Goal: Information Seeking & Learning: Learn about a topic

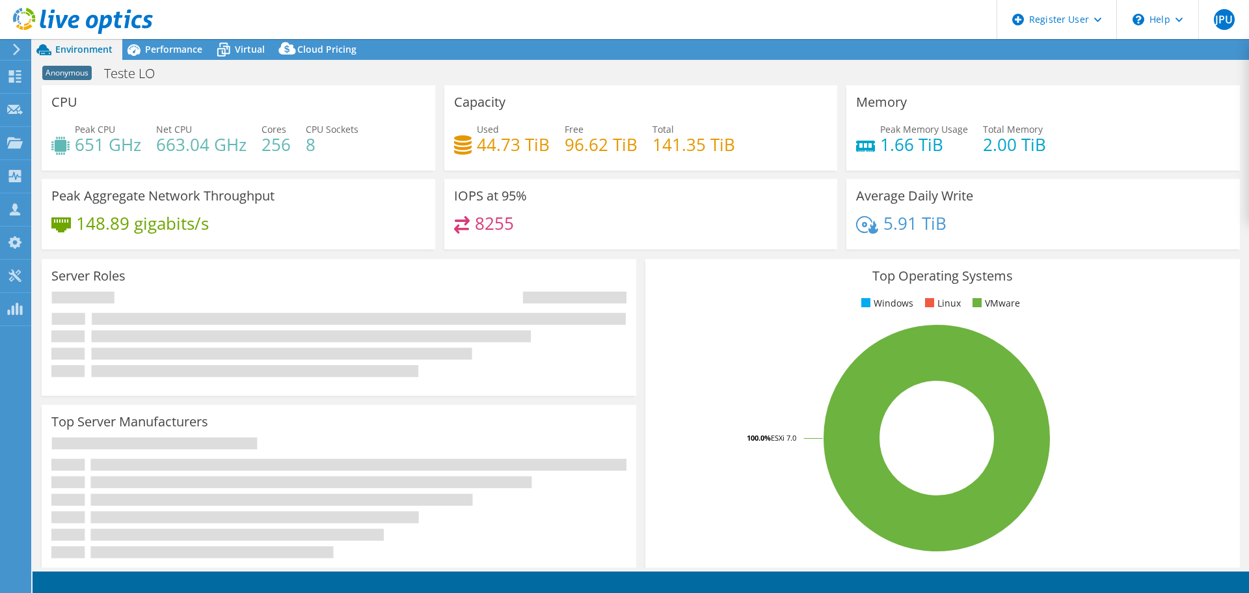
select select "SouthAmerica"
select select "BRL"
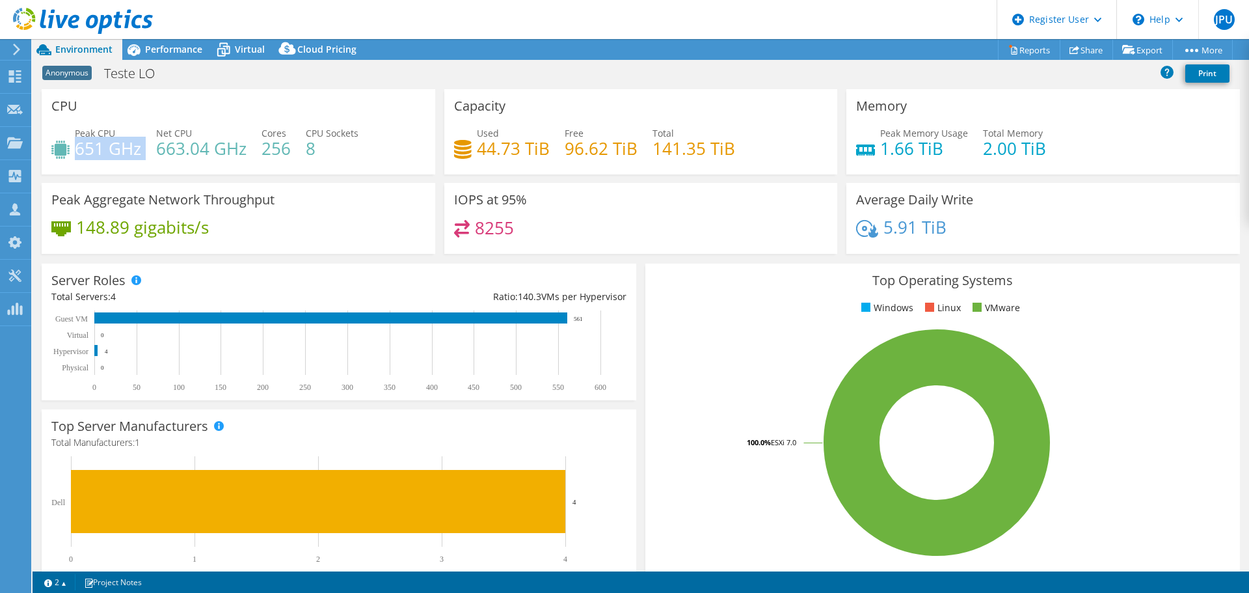
drag, startPoint x: 75, startPoint y: 147, endPoint x: 145, endPoint y: 146, distance: 69.6
click at [145, 146] on div "Peak CPU 651 GHz Net CPU 663.04 GHz Cores 256 CPU Sockets 8" at bounding box center [238, 147] width 374 height 42
drag, startPoint x: 157, startPoint y: 148, endPoint x: 242, endPoint y: 144, distance: 85.3
click at [242, 144] on h4 "663.04 GHz" at bounding box center [201, 148] width 90 height 14
drag, startPoint x: 453, startPoint y: 202, endPoint x: 539, endPoint y: 240, distance: 94.7
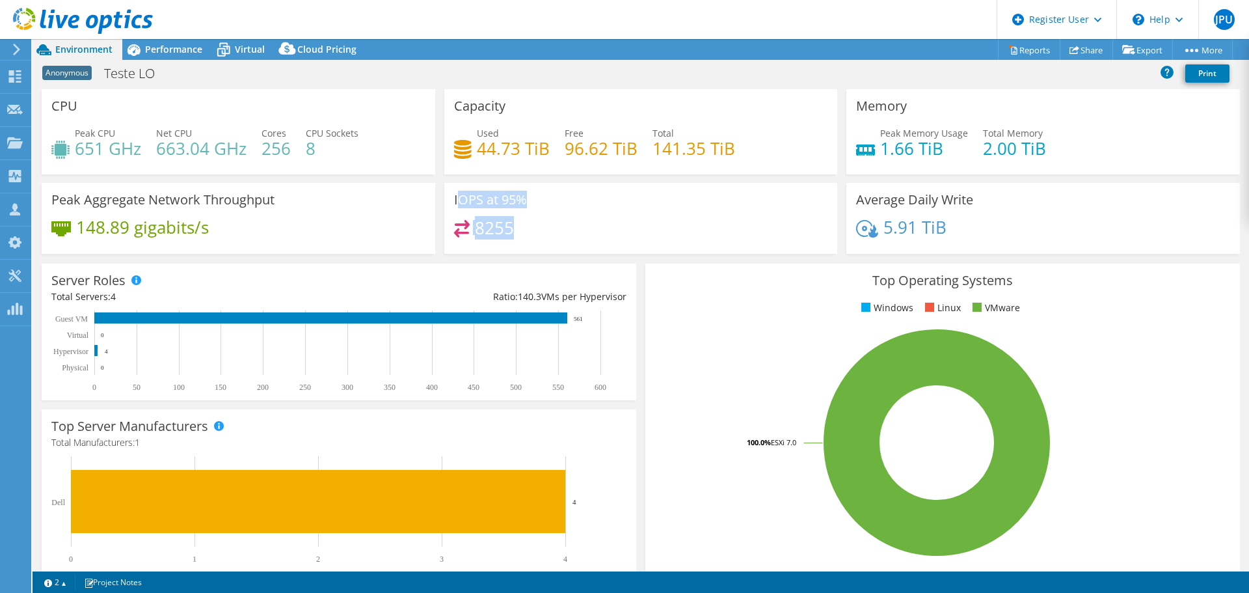
click at [539, 240] on div "IOPS at 95% 8255" at bounding box center [641, 218] width 394 height 71
drag, startPoint x: 472, startPoint y: 148, endPoint x: 546, endPoint y: 146, distance: 73.6
click at [546, 146] on div "Used 44.73 TiB Free 96.62 TiB Total 141.35 TiB" at bounding box center [641, 147] width 374 height 42
click at [591, 146] on h4 "96.62 TiB" at bounding box center [601, 148] width 73 height 14
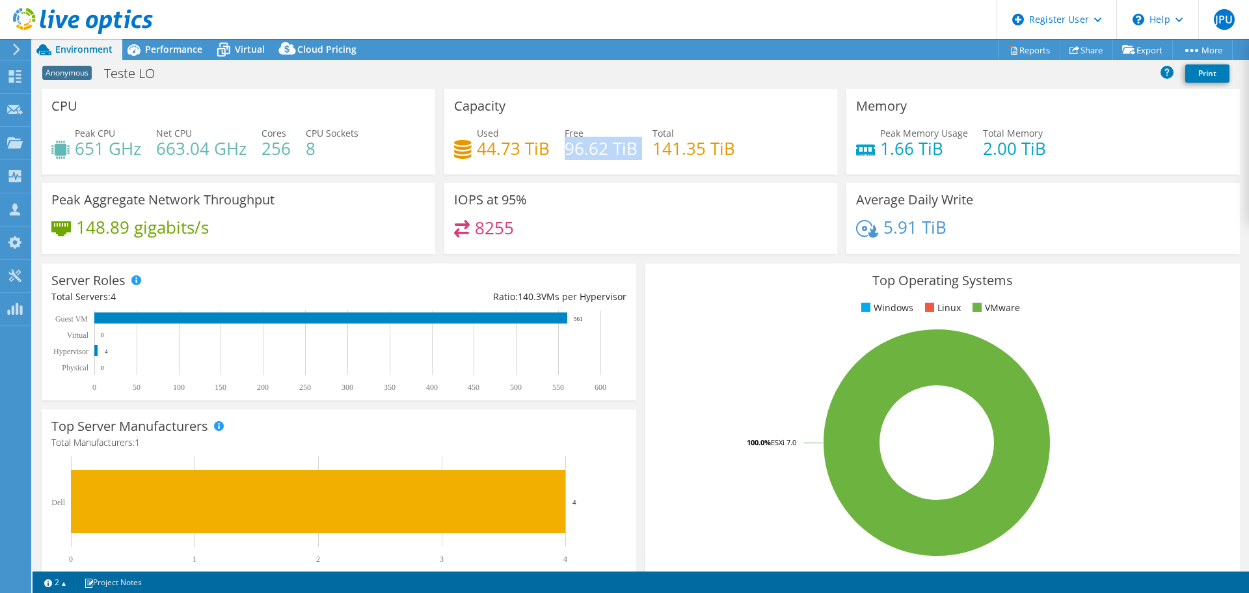
click at [591, 146] on h4 "96.62 TiB" at bounding box center [601, 148] width 73 height 14
click at [917, 154] on h4 "1.66 TiB" at bounding box center [924, 148] width 88 height 14
click at [949, 237] on div "5.91 TiB" at bounding box center [1043, 233] width 374 height 27
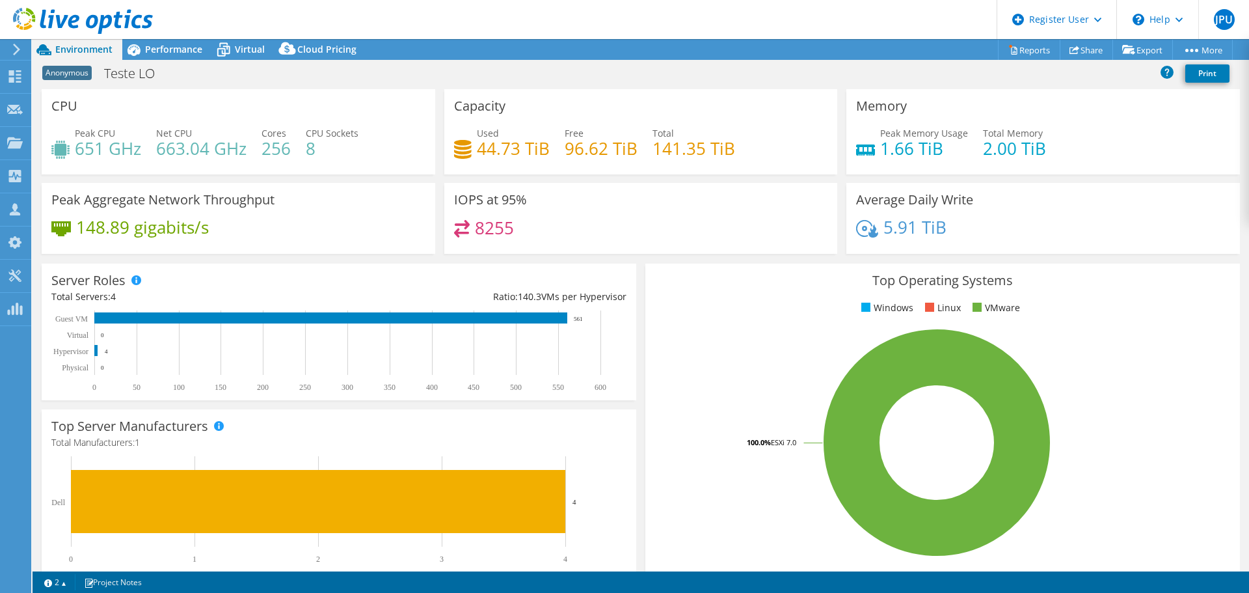
scroll to position [276, 0]
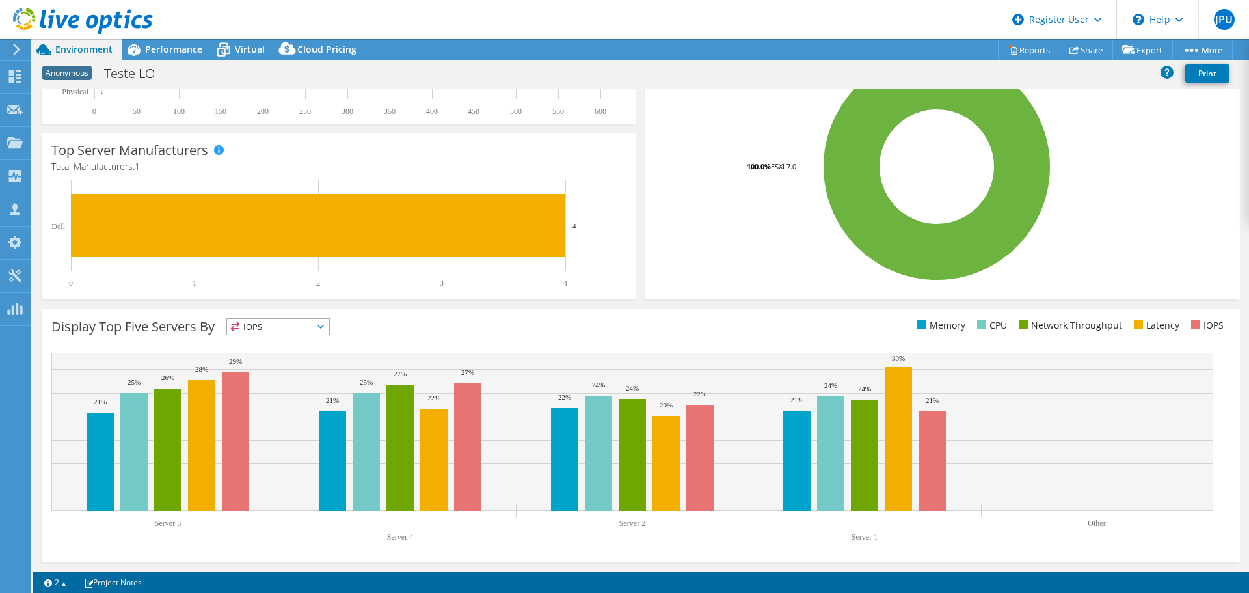
click at [318, 329] on span "IOPS" at bounding box center [278, 327] width 102 height 16
click at [279, 364] on li "Memory" at bounding box center [278, 362] width 102 height 18
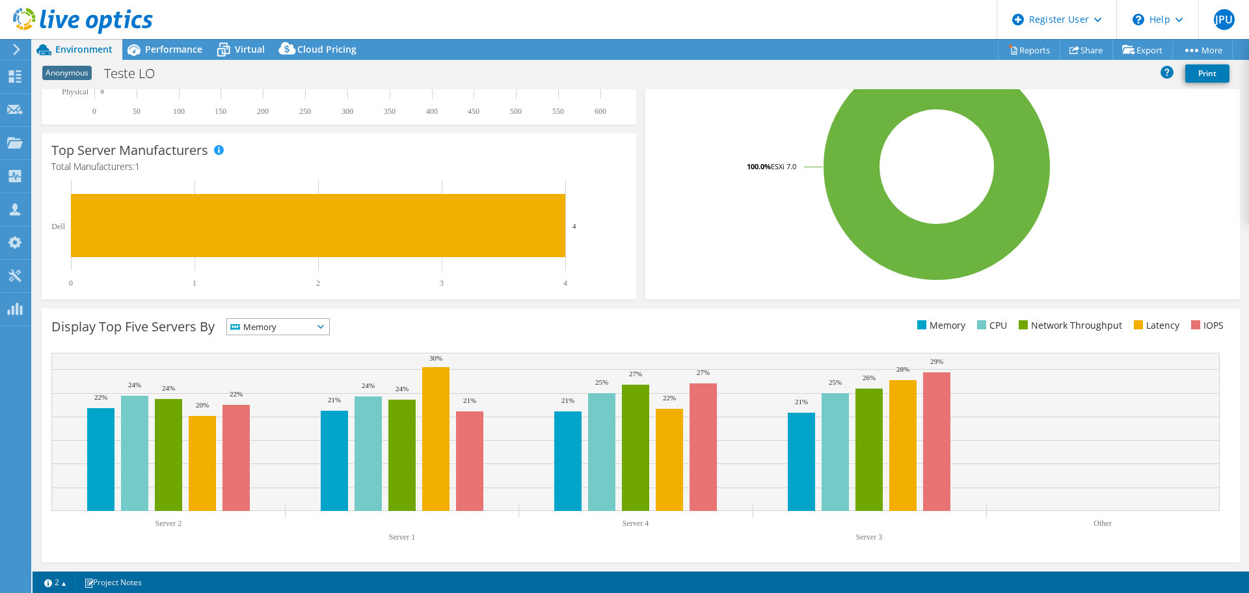
click at [296, 328] on span "Memory" at bounding box center [270, 327] width 86 height 16
click at [288, 385] on li "CPU" at bounding box center [278, 380] width 102 height 18
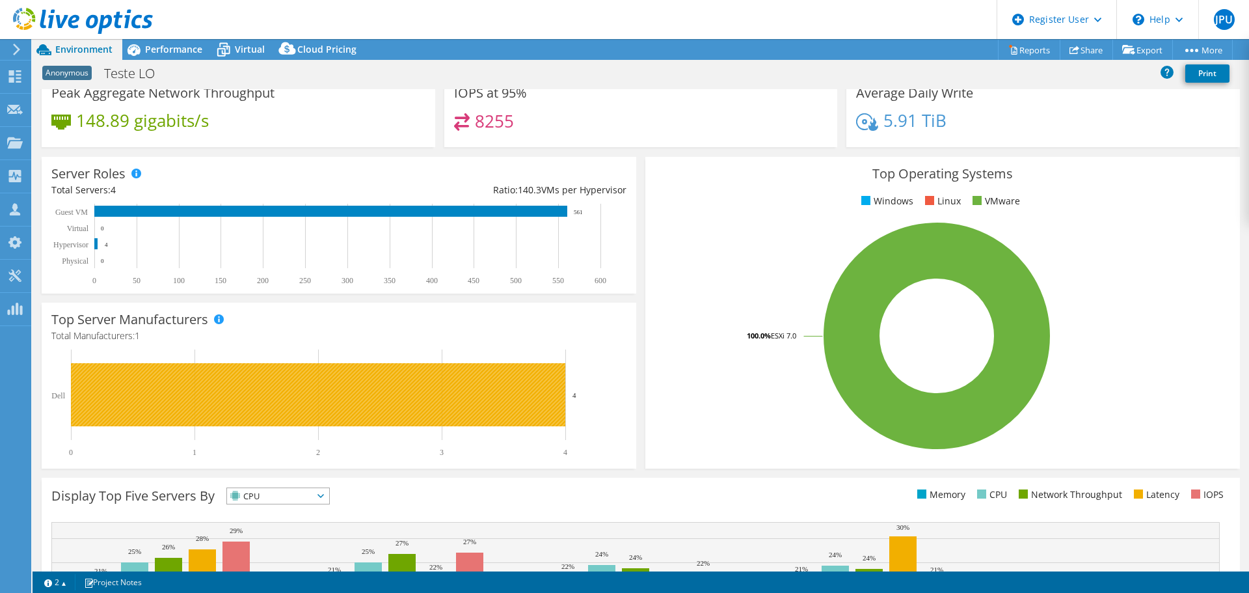
scroll to position [0, 0]
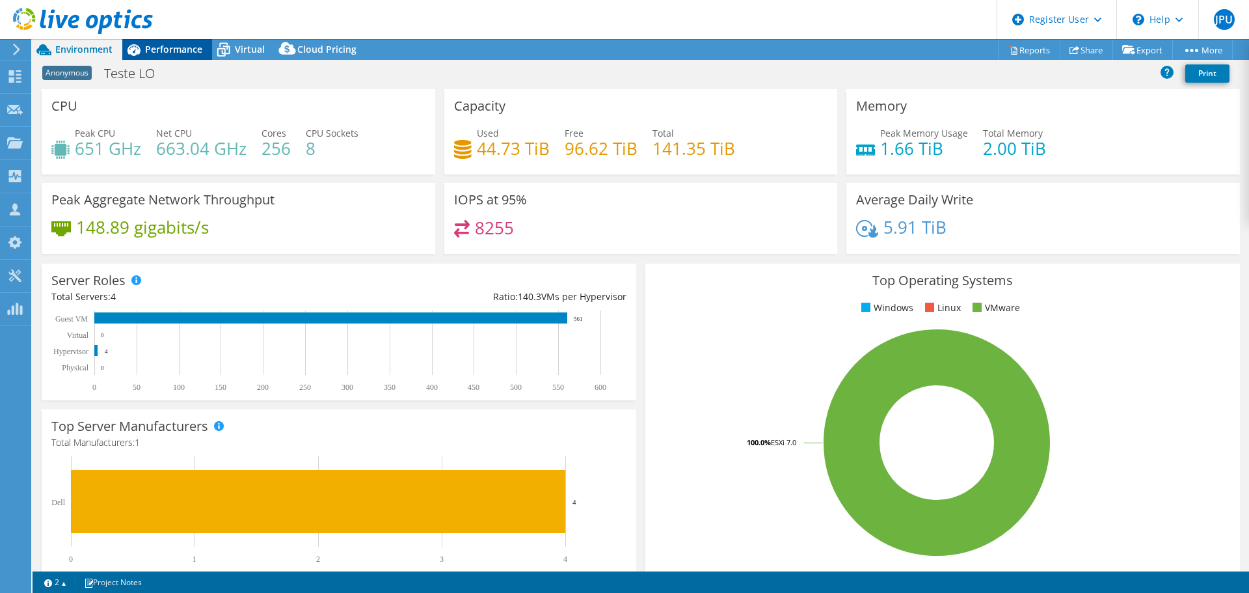
click at [176, 51] on span "Performance" at bounding box center [173, 49] width 57 height 12
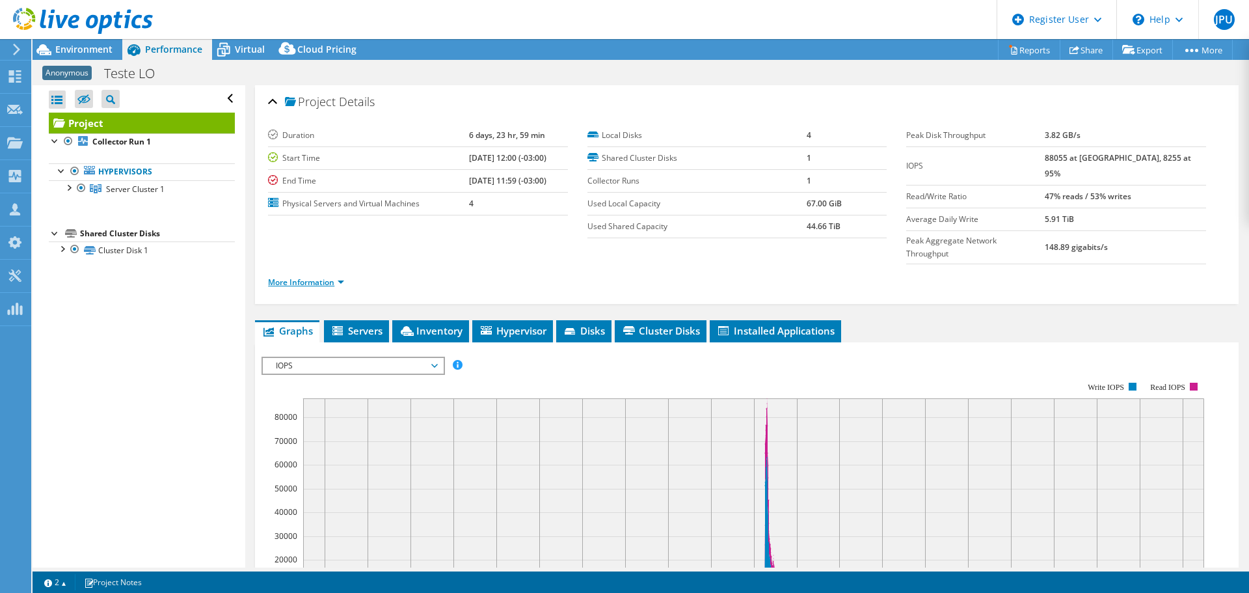
click at [318, 277] on link "More Information" at bounding box center [306, 282] width 76 height 11
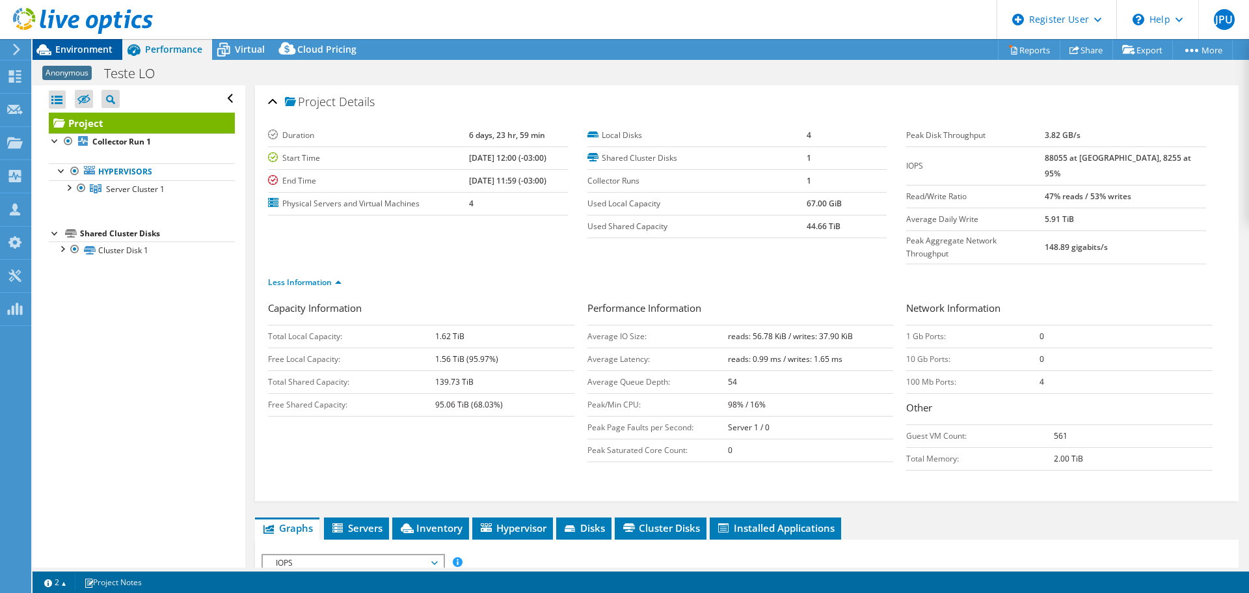
click at [96, 47] on span "Environment" at bounding box center [83, 49] width 57 height 12
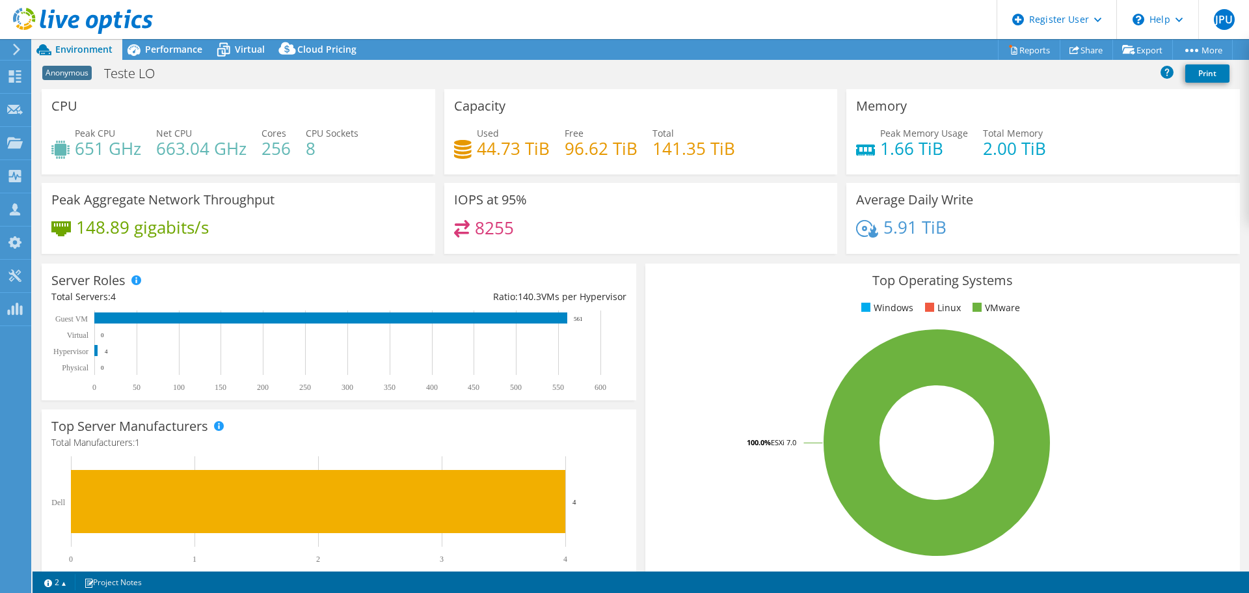
click at [487, 230] on h4 "8255" at bounding box center [494, 228] width 39 height 14
click at [179, 31] on header "JPU Dell User Joao Paulo Ullmann Joao.Ullmann@dell.com Dell My Profile Log Out …" at bounding box center [624, 19] width 1249 height 39
click at [178, 44] on span "Performance" at bounding box center [173, 49] width 57 height 12
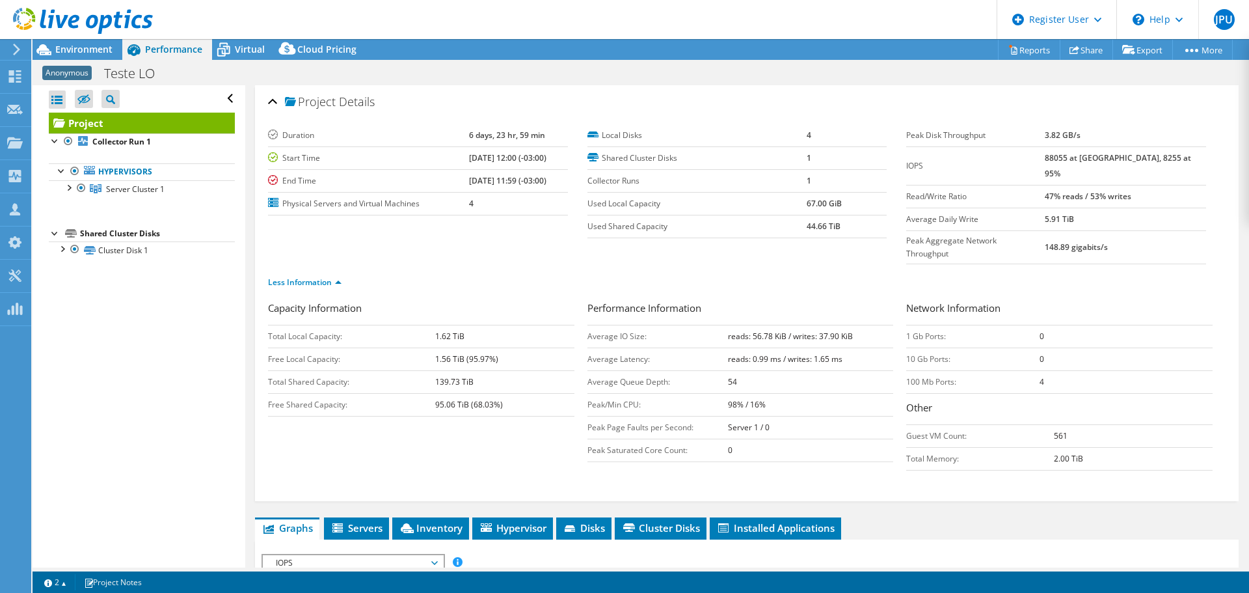
click at [1074, 157] on b "88055 at Peak, 8255 at 95%" at bounding box center [1118, 165] width 146 height 27
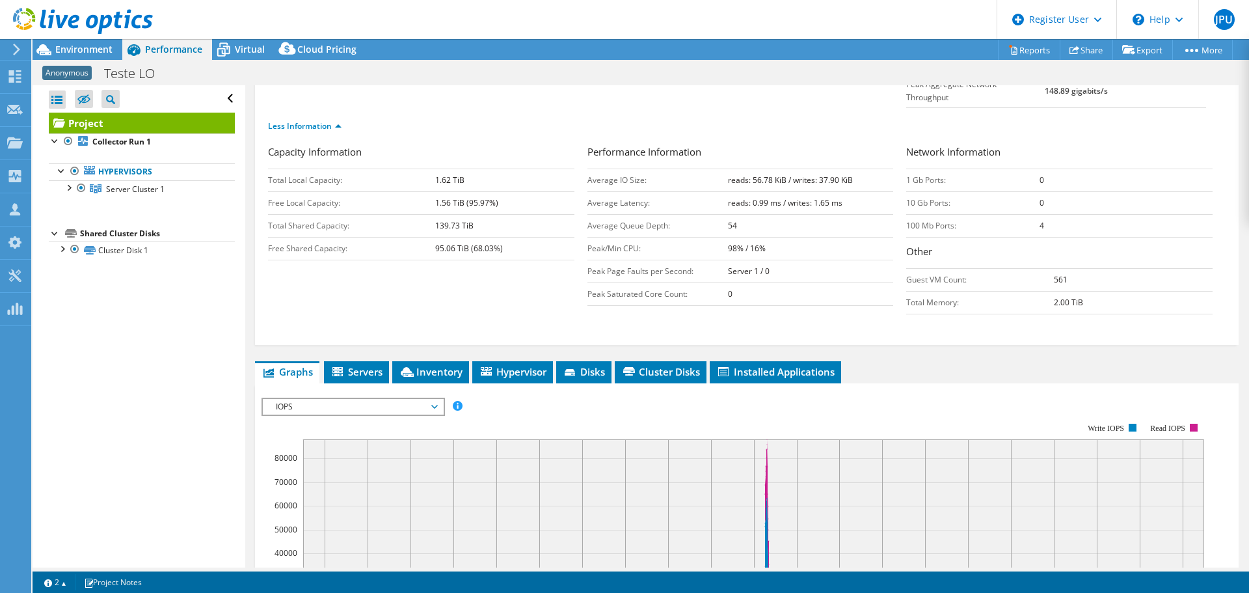
scroll to position [260, 0]
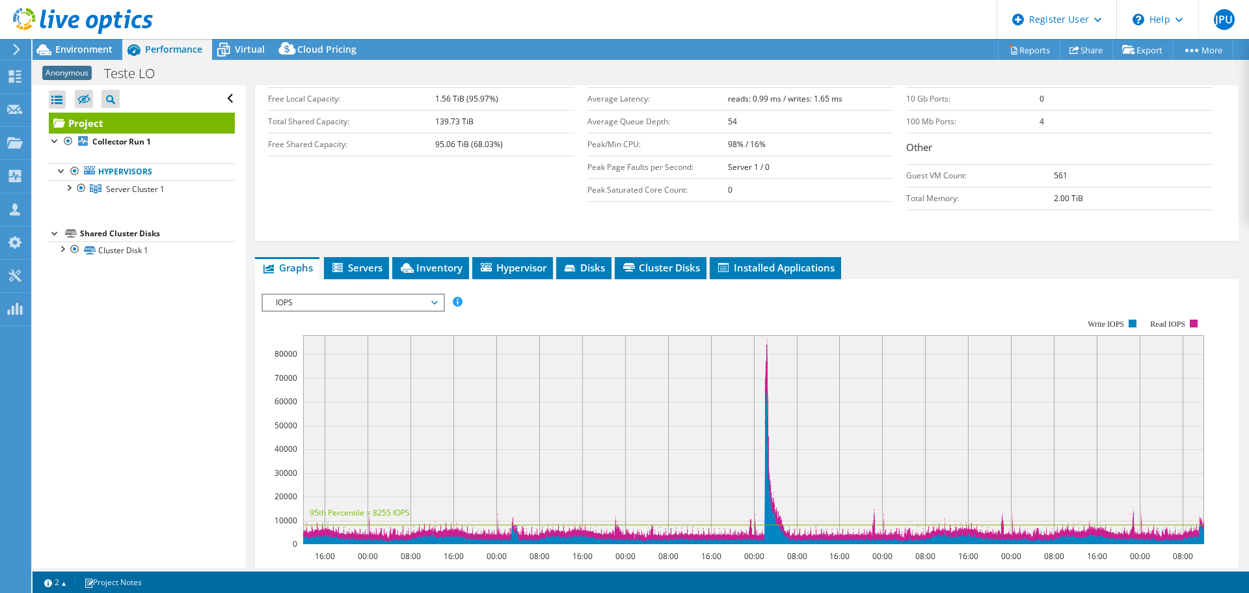
click at [422, 295] on span "IOPS" at bounding box center [352, 303] width 167 height 16
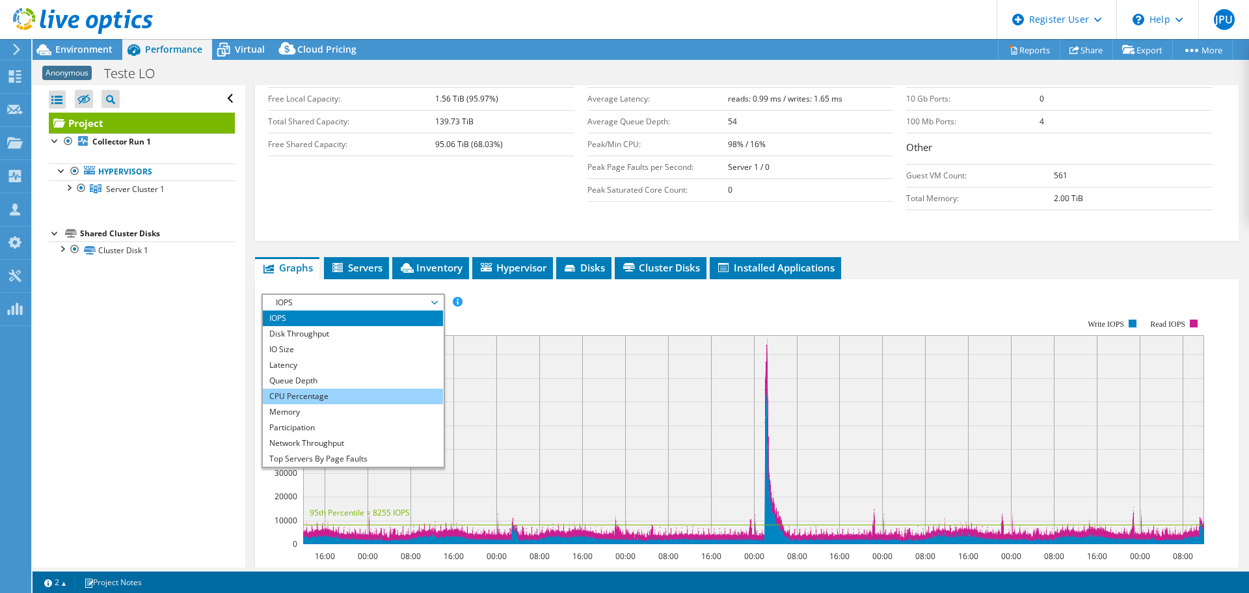
click at [342, 388] on li "CPU Percentage" at bounding box center [353, 396] width 180 height 16
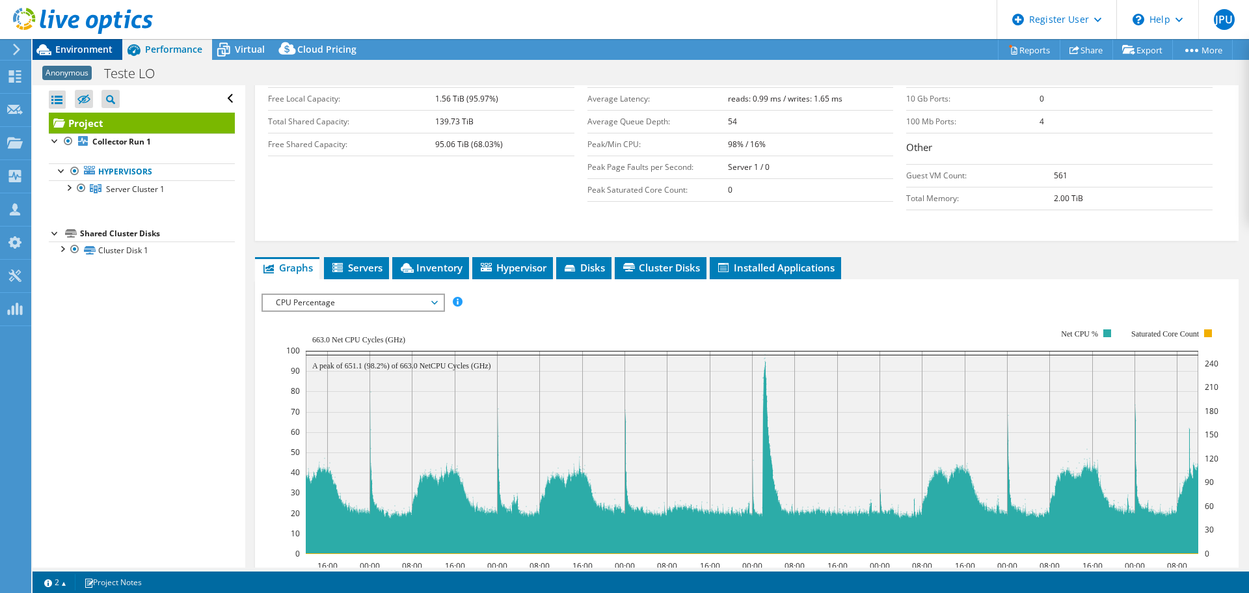
click at [95, 49] on span "Environment" at bounding box center [83, 49] width 57 height 12
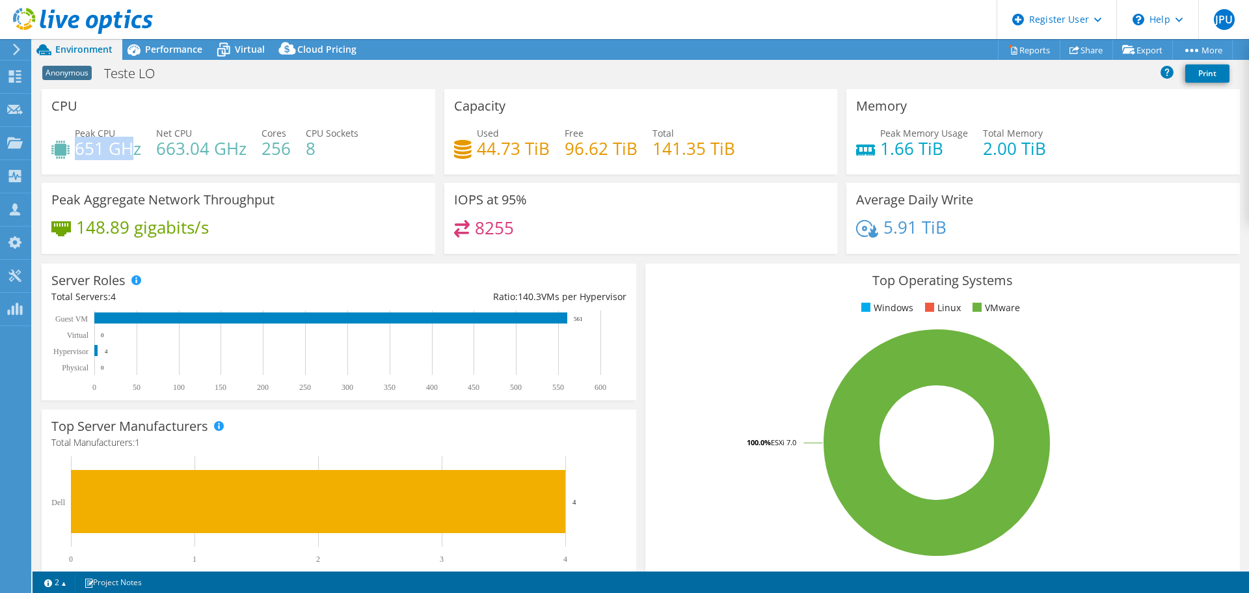
drag, startPoint x: 75, startPoint y: 149, endPoint x: 127, endPoint y: 145, distance: 52.2
click at [127, 145] on h4 "651 GHz" at bounding box center [108, 148] width 66 height 14
click at [167, 43] on span "Performance" at bounding box center [173, 49] width 57 height 12
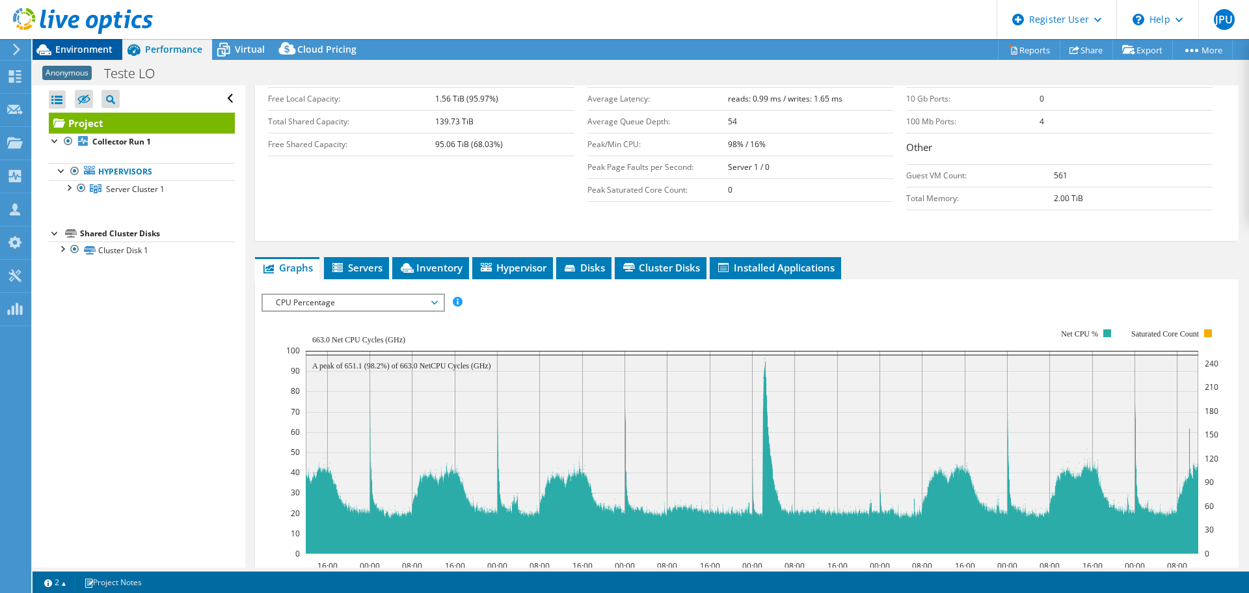
click at [98, 48] on span "Environment" at bounding box center [83, 49] width 57 height 12
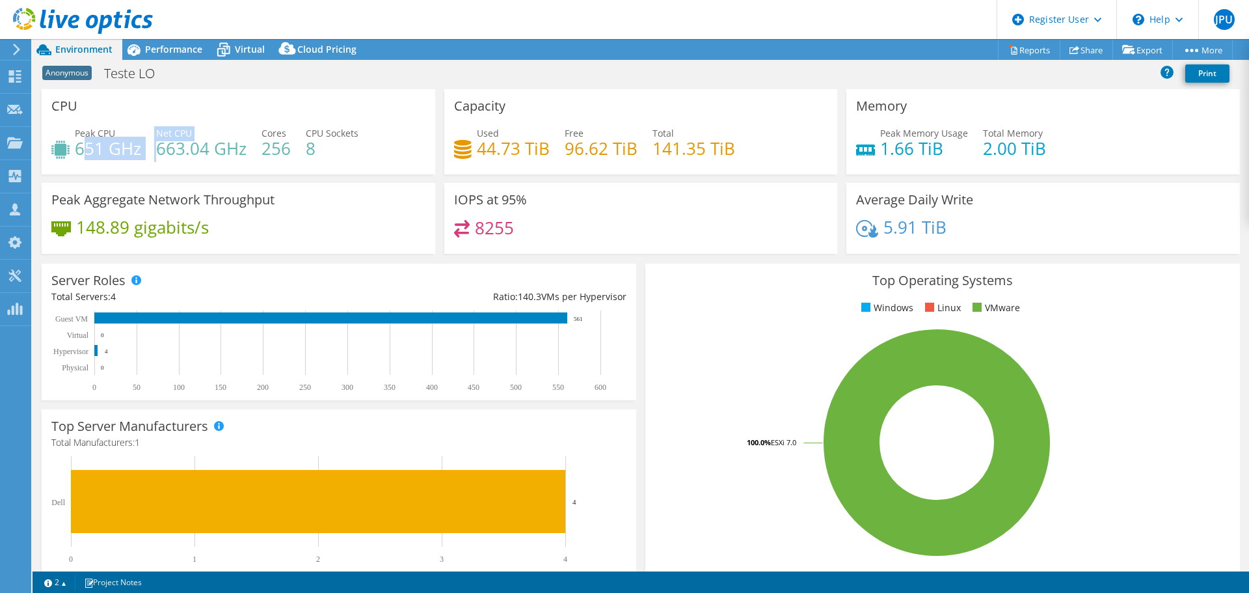
drag, startPoint x: 85, startPoint y: 151, endPoint x: 161, endPoint y: 158, distance: 76.5
click at [161, 158] on div "Peak CPU 651 GHz Net CPU 663.04 GHz Cores 256 CPU Sockets 8" at bounding box center [238, 147] width 374 height 42
click at [175, 48] on span "Performance" at bounding box center [173, 49] width 57 height 12
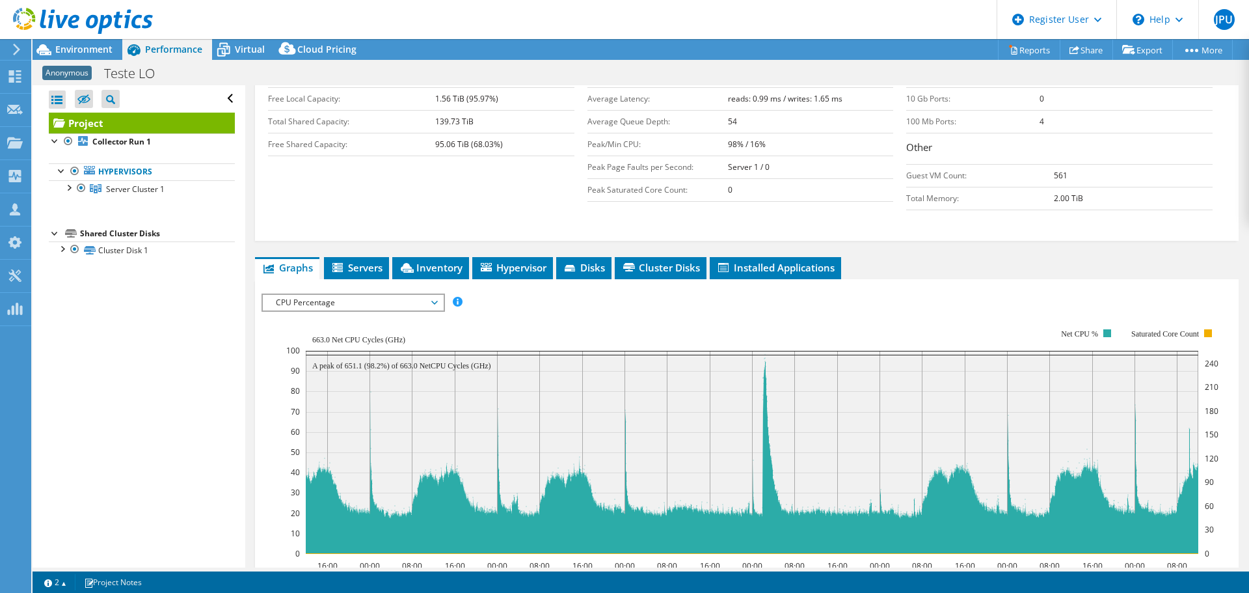
click at [440, 295] on span "CPU Percentage" at bounding box center [353, 303] width 180 height 16
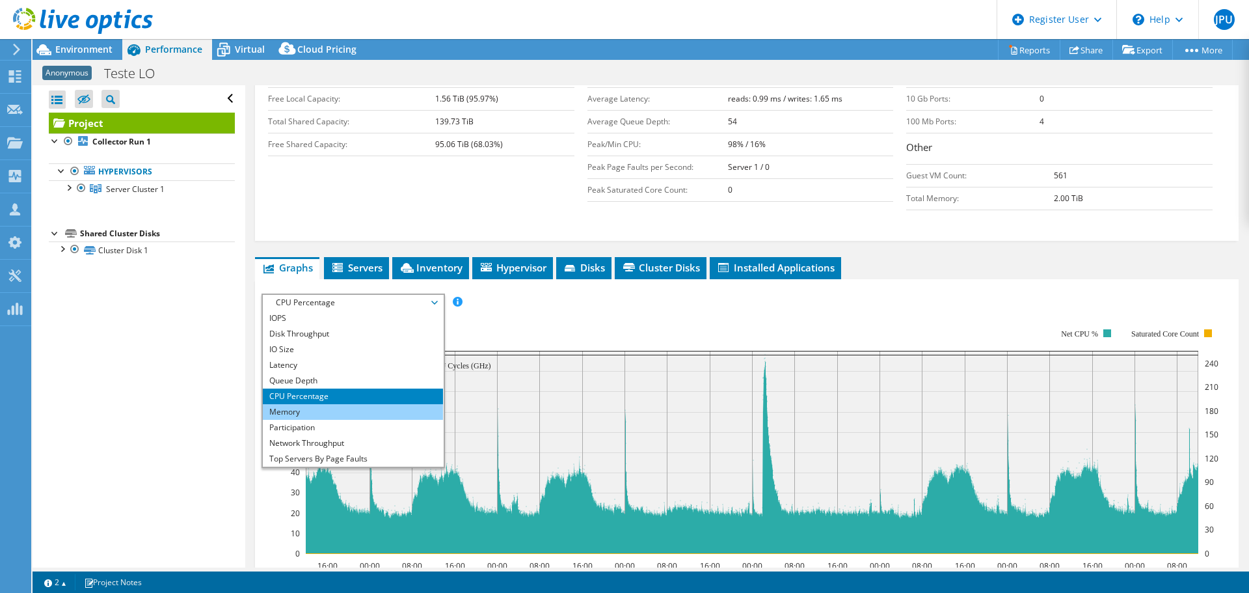
click at [345, 404] on li "Memory" at bounding box center [353, 412] width 180 height 16
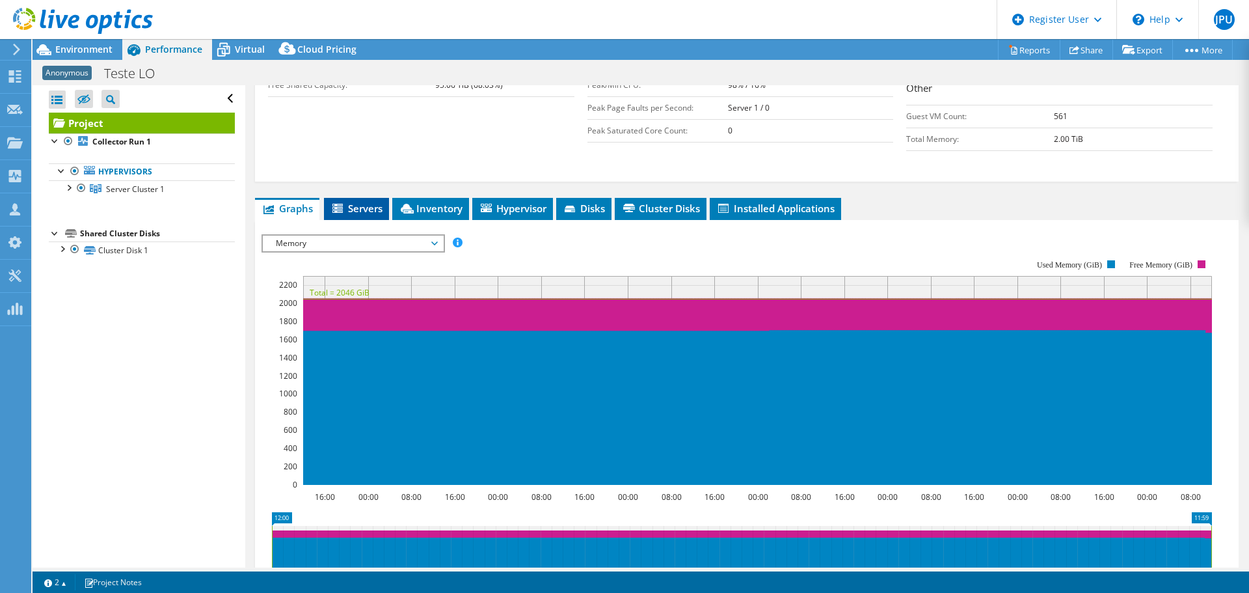
scroll to position [195, 0]
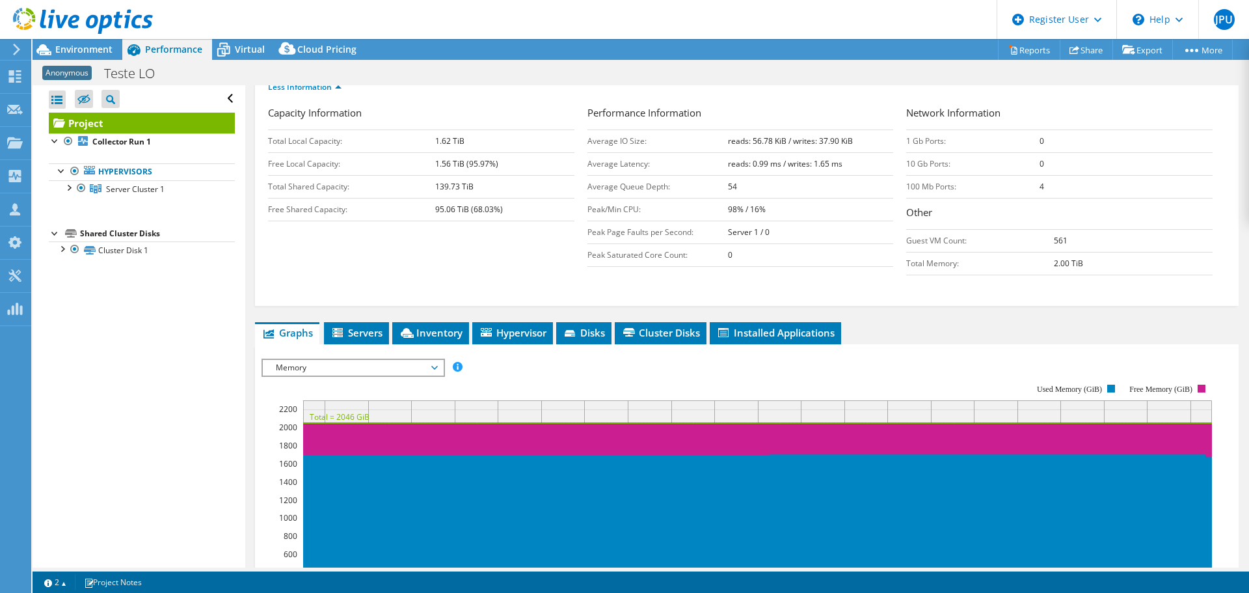
click at [385, 360] on span "Memory" at bounding box center [352, 368] width 167 height 16
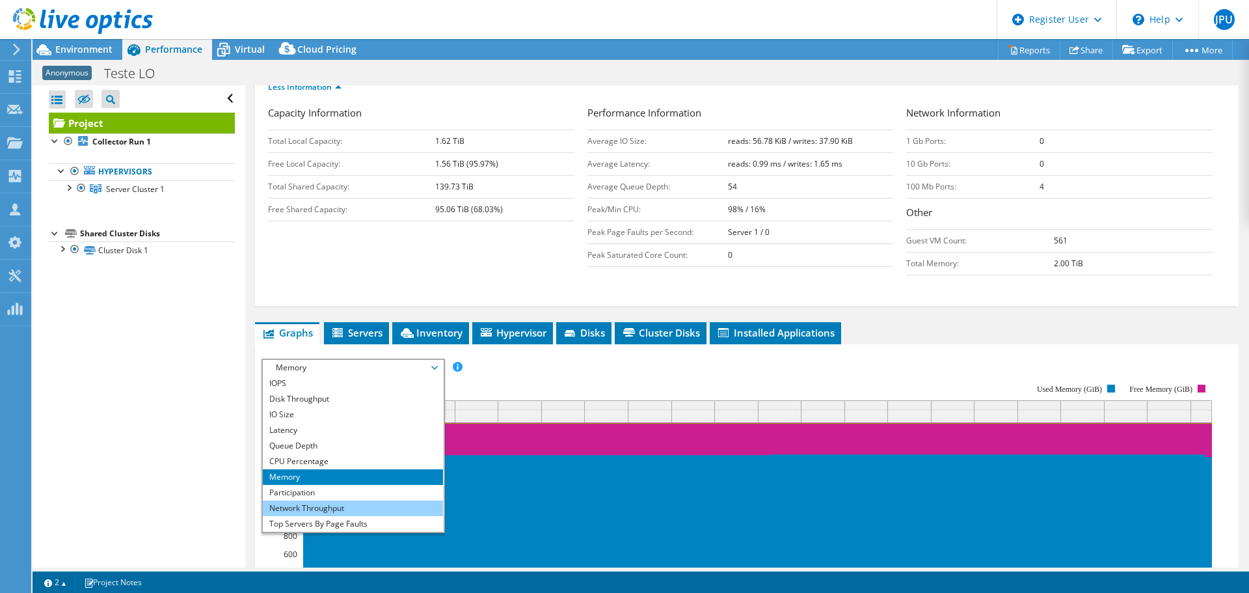
click at [375, 500] on li "Network Throughput" at bounding box center [353, 508] width 180 height 16
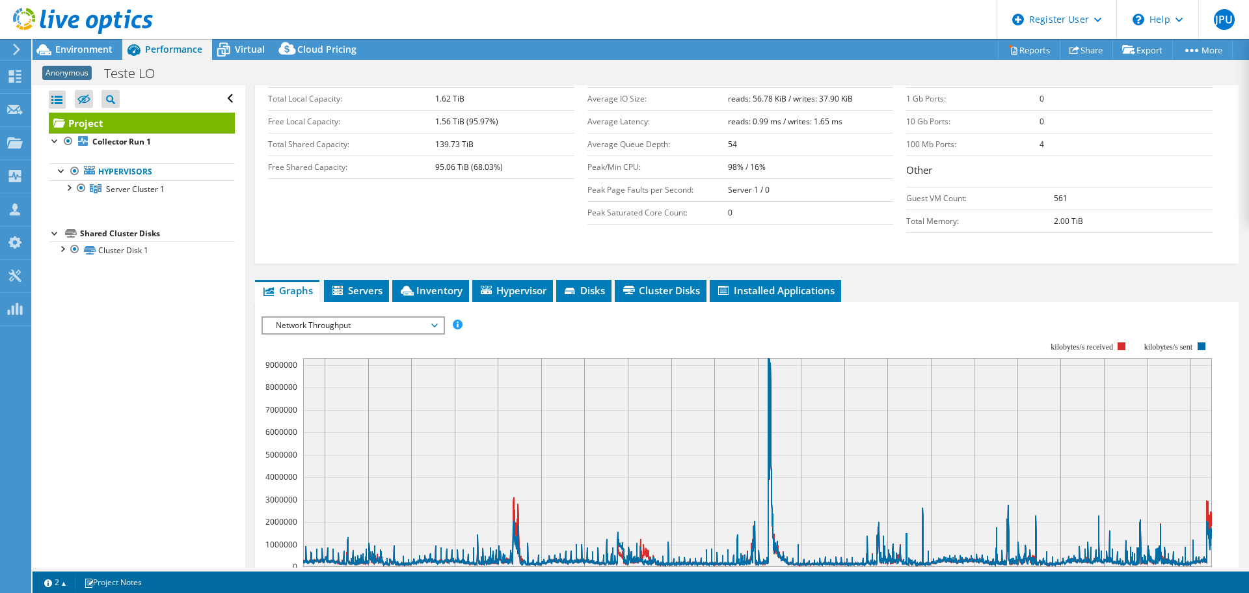
scroll to position [325, 0]
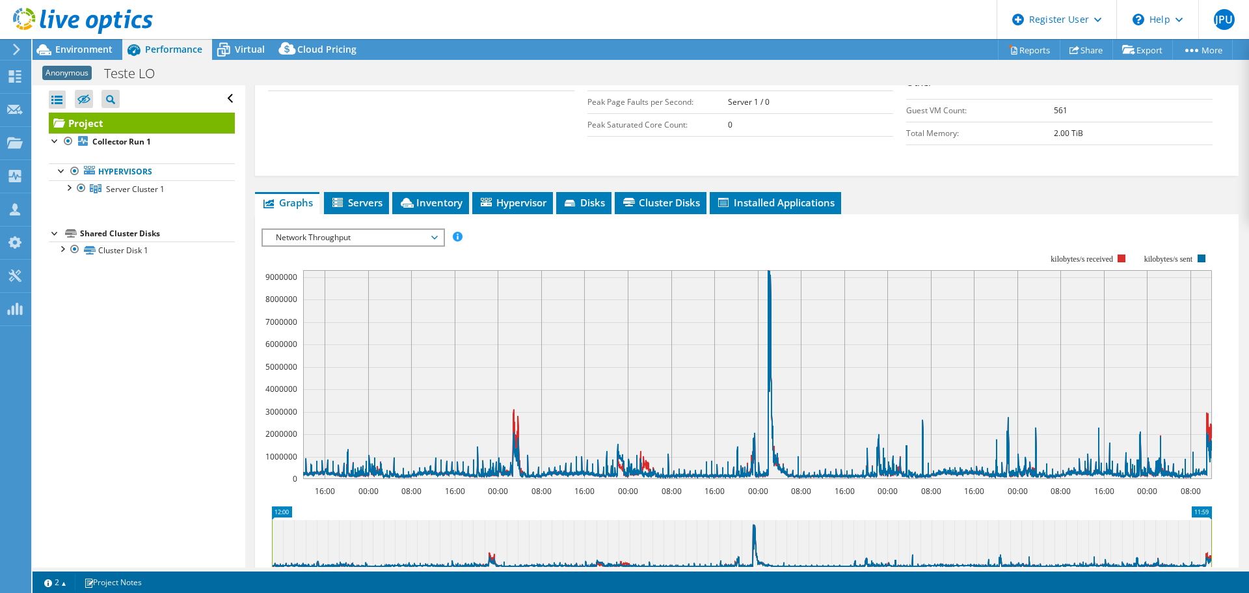
click at [419, 230] on span "Network Throughput" at bounding box center [352, 238] width 167 height 16
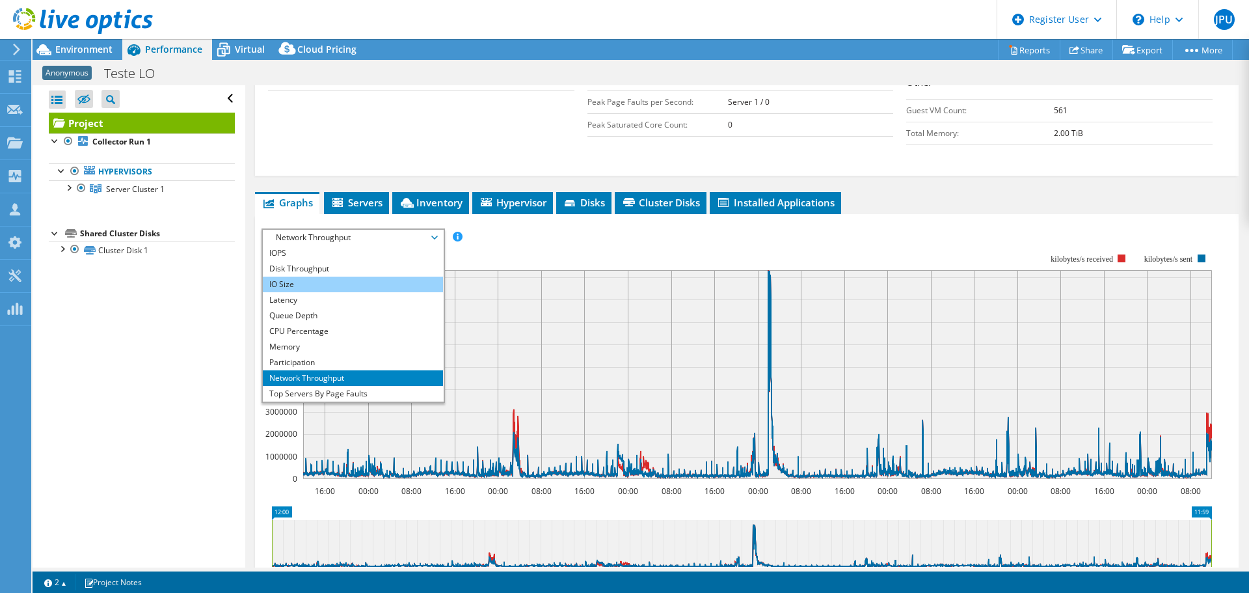
click at [384, 277] on li "IO Size" at bounding box center [353, 285] width 180 height 16
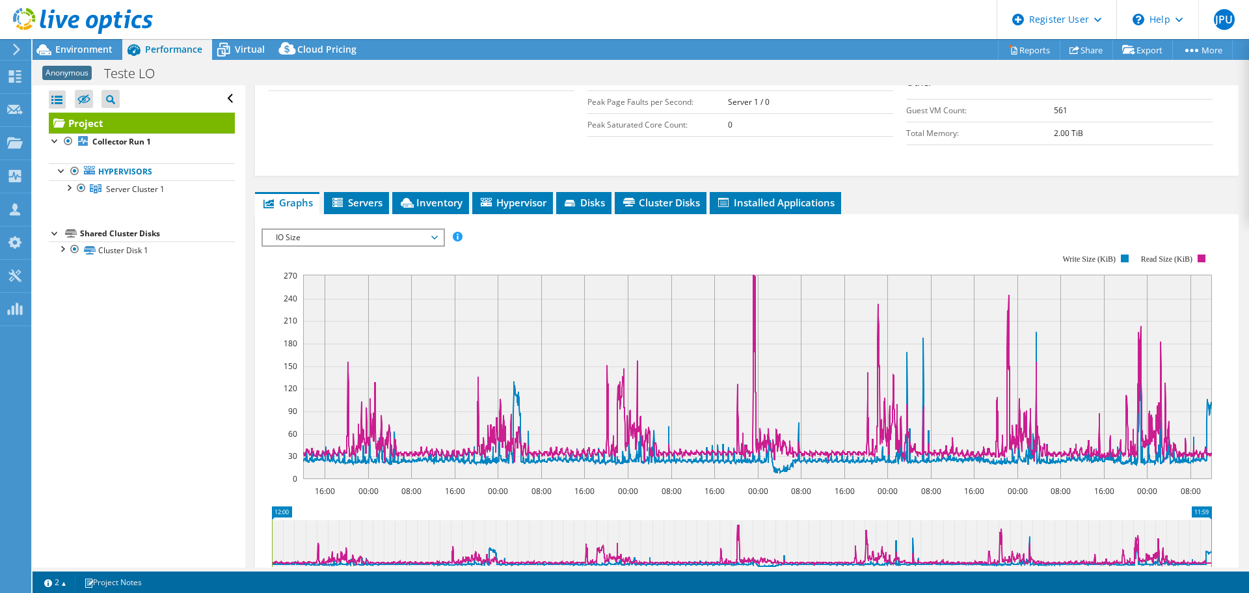
click at [379, 230] on span "IO Size" at bounding box center [352, 238] width 167 height 16
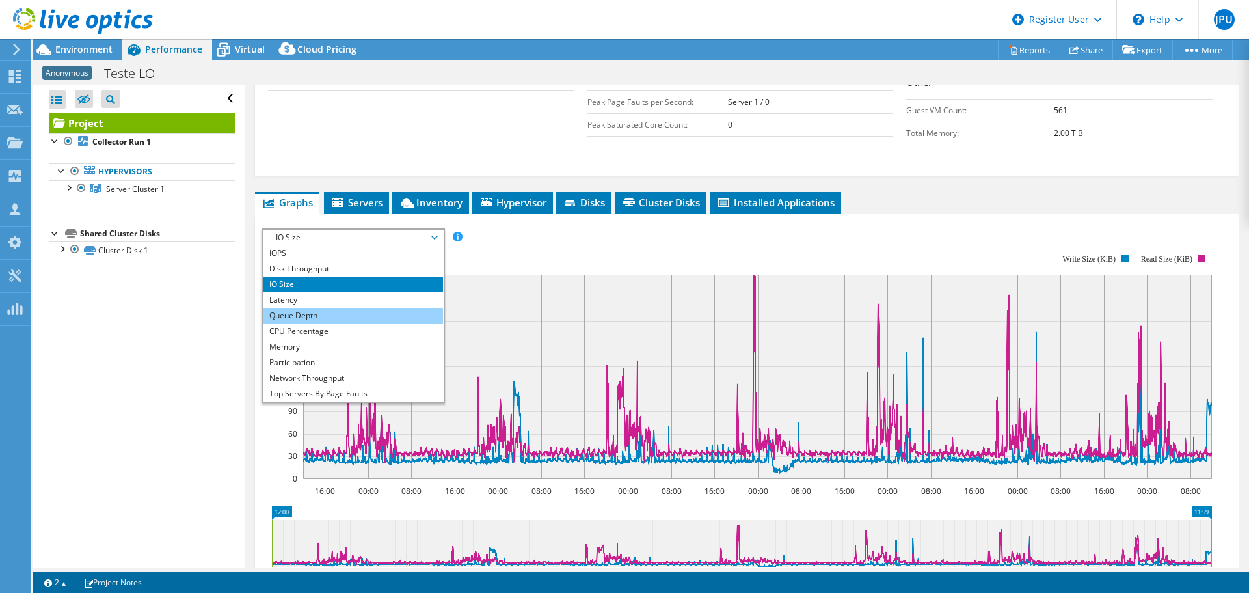
scroll to position [260, 0]
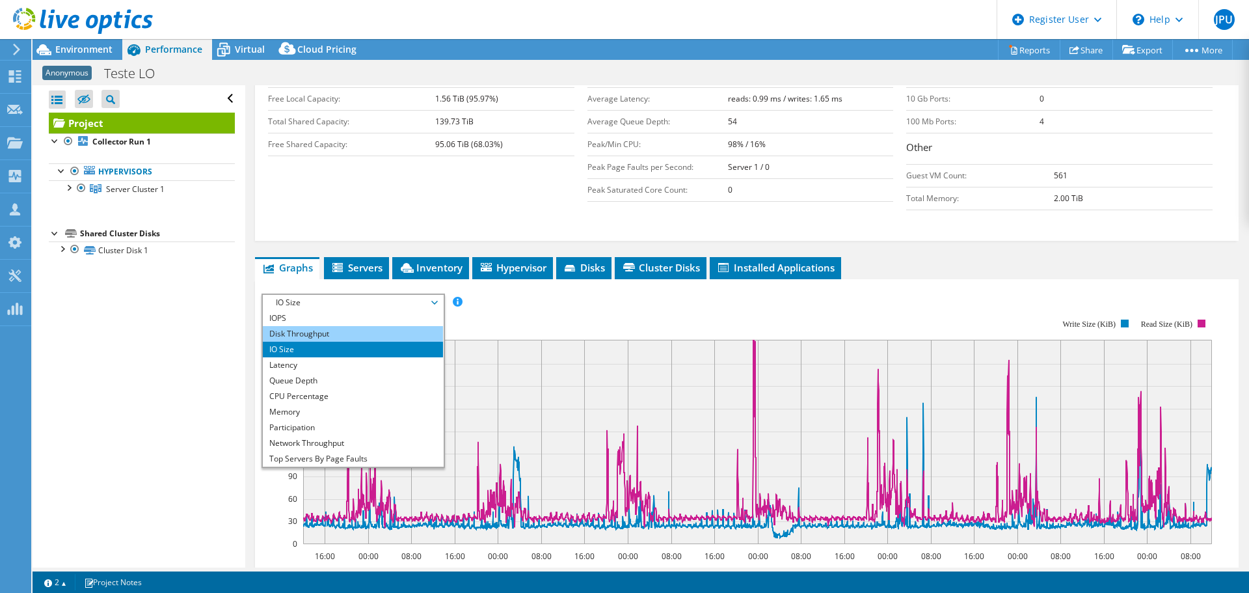
click at [383, 326] on li "Disk Throughput" at bounding box center [353, 334] width 180 height 16
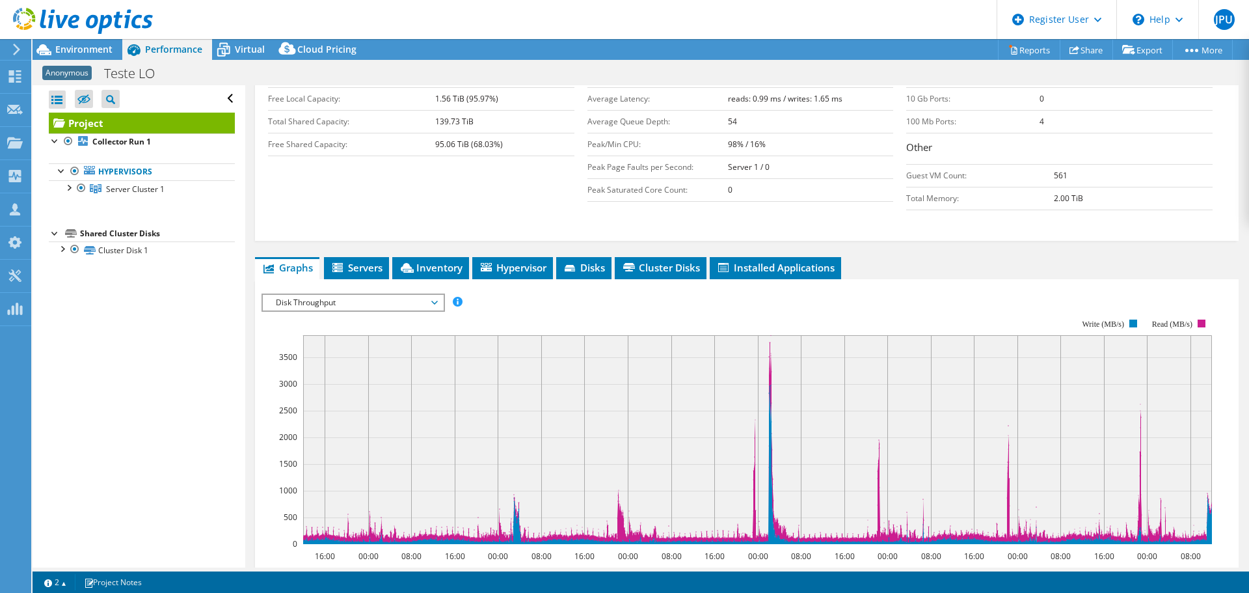
click at [383, 301] on rect at bounding box center [737, 431] width 951 height 260
click at [392, 295] on span "Disk Throughput" at bounding box center [352, 303] width 167 height 16
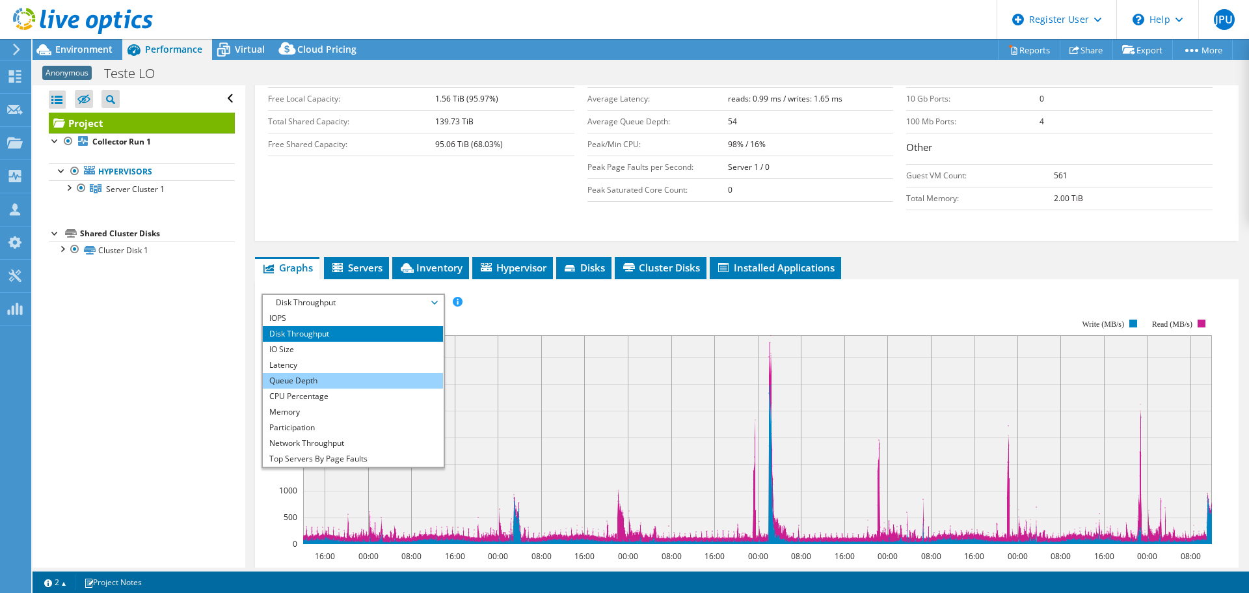
scroll to position [47, 0]
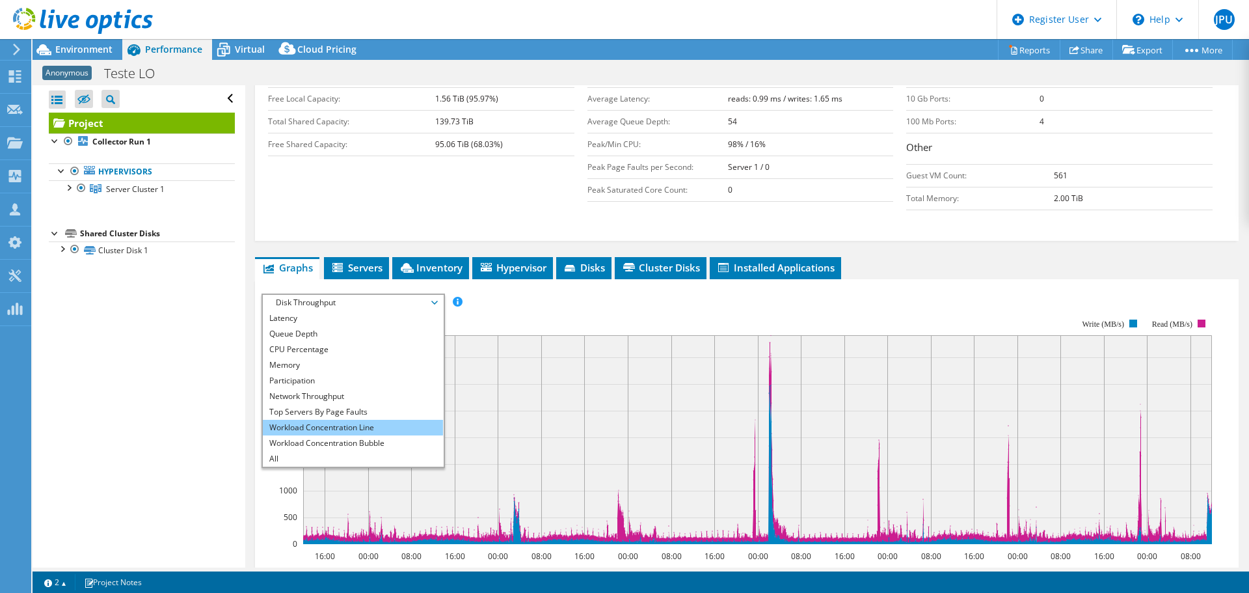
click at [377, 420] on li "Workload Concentration Line" at bounding box center [353, 428] width 180 height 16
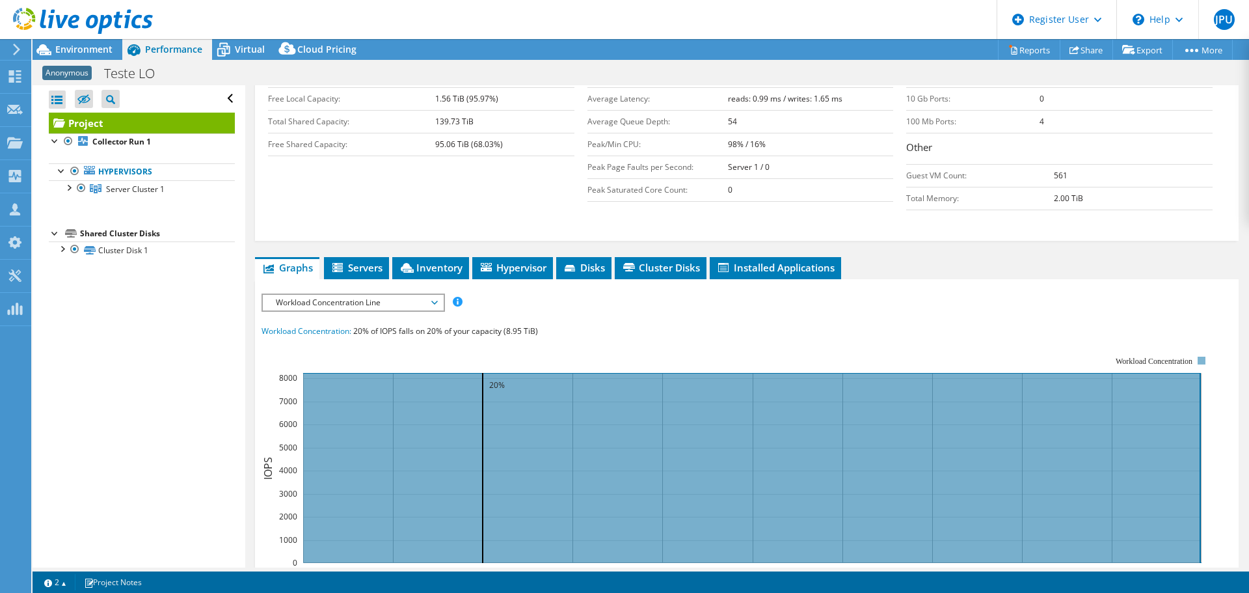
click at [422, 295] on span "Workload Concentration Line" at bounding box center [352, 303] width 167 height 16
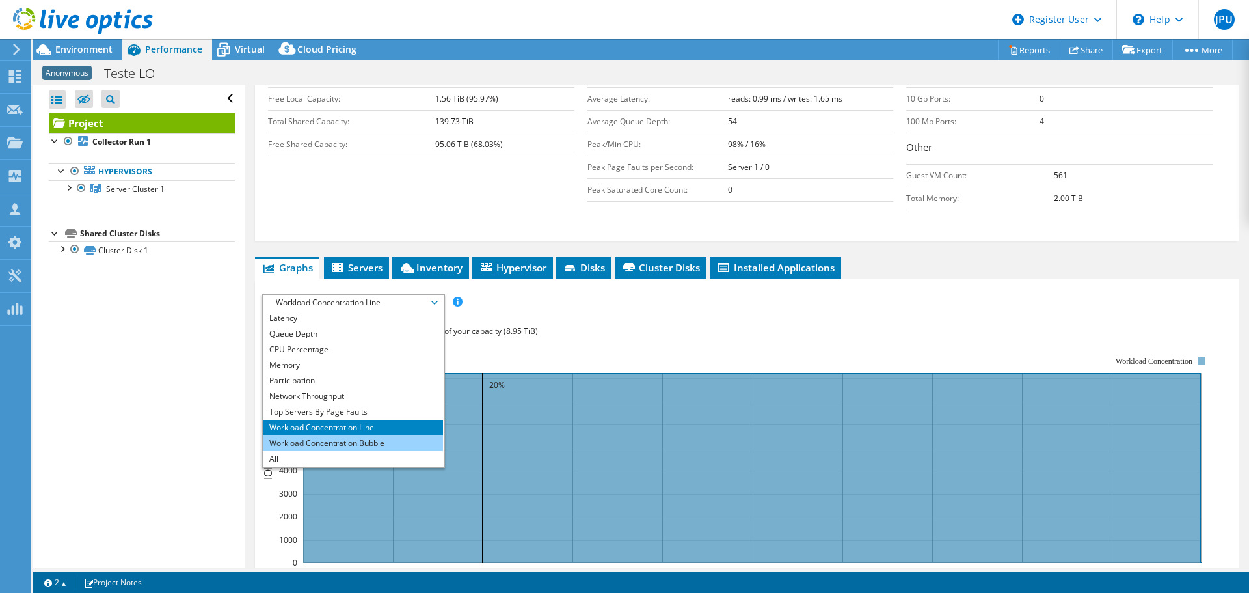
click at [378, 435] on li "Workload Concentration Bubble" at bounding box center [353, 443] width 180 height 16
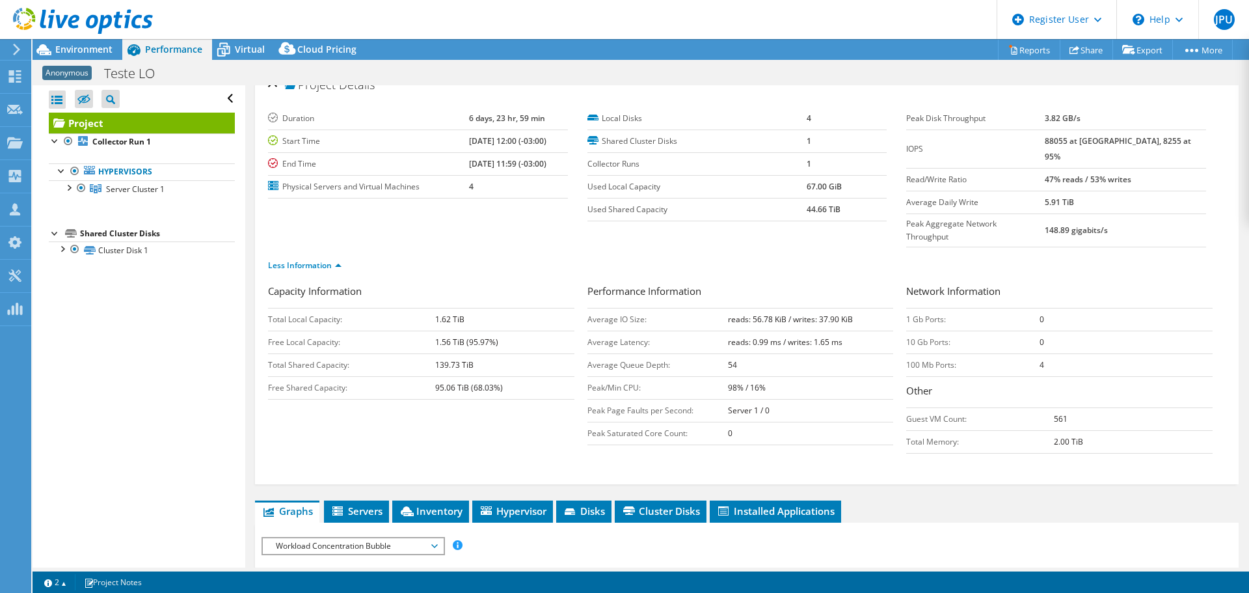
scroll to position [0, 0]
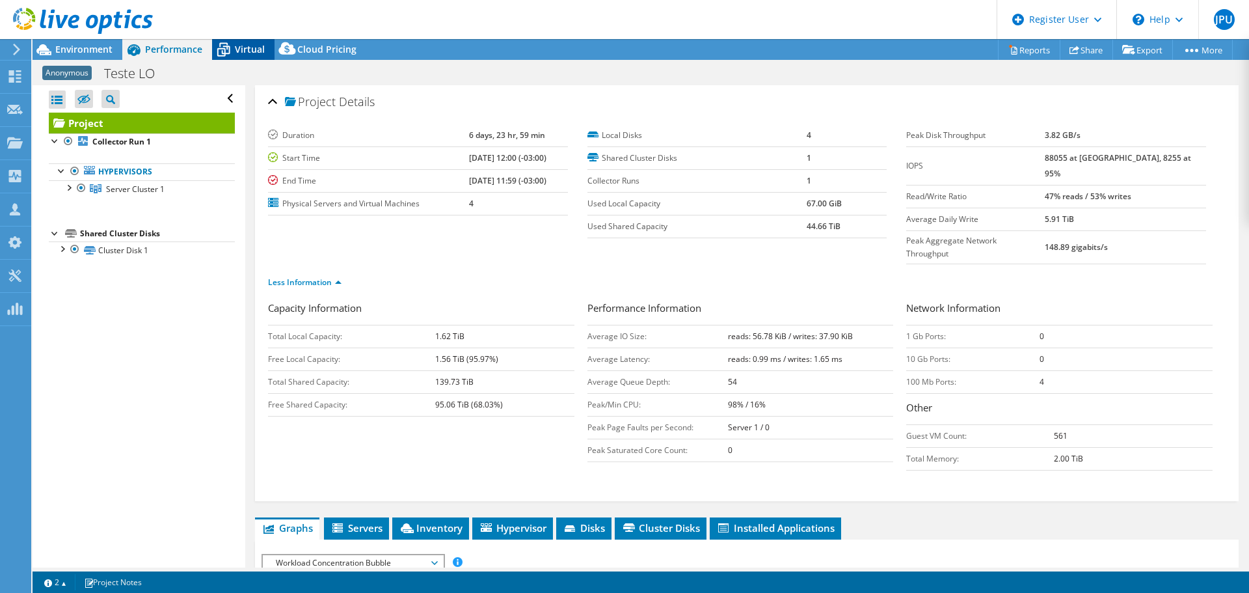
click at [258, 51] on span "Virtual" at bounding box center [250, 49] width 30 height 12
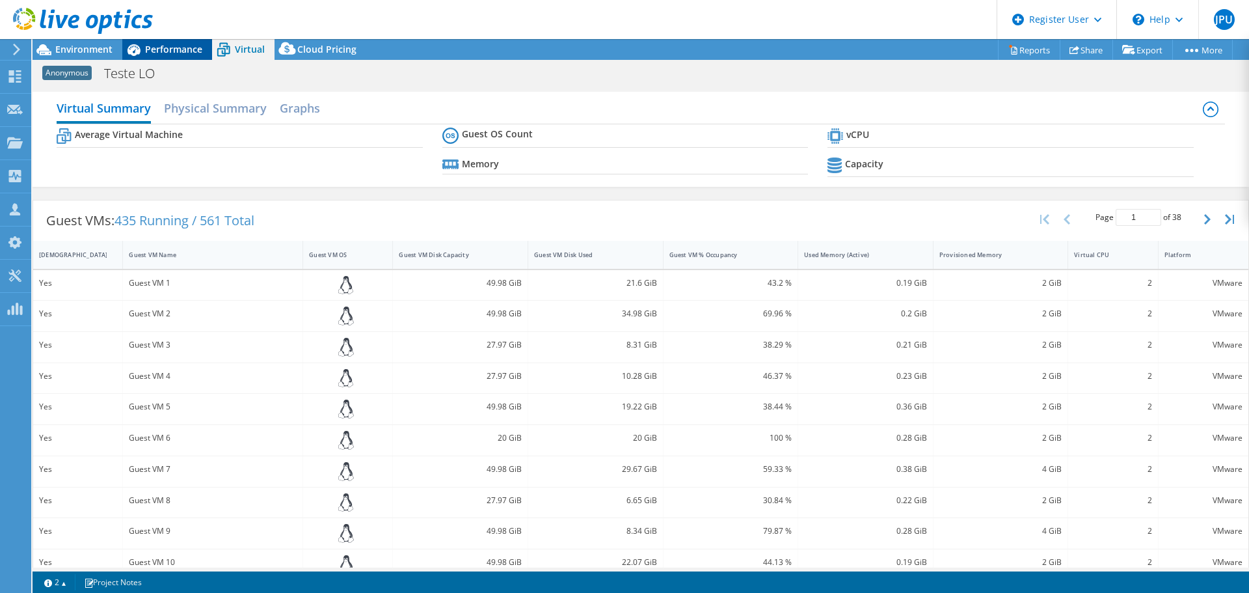
click at [176, 42] on div "Performance" at bounding box center [167, 49] width 90 height 21
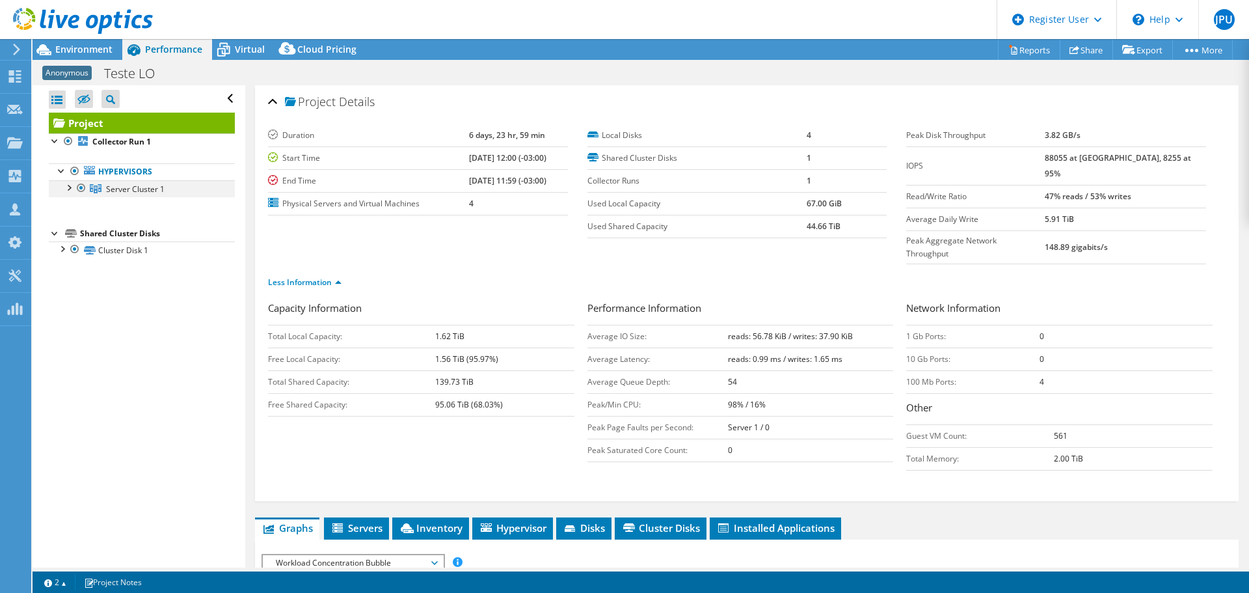
click at [66, 190] on div at bounding box center [68, 186] width 13 height 13
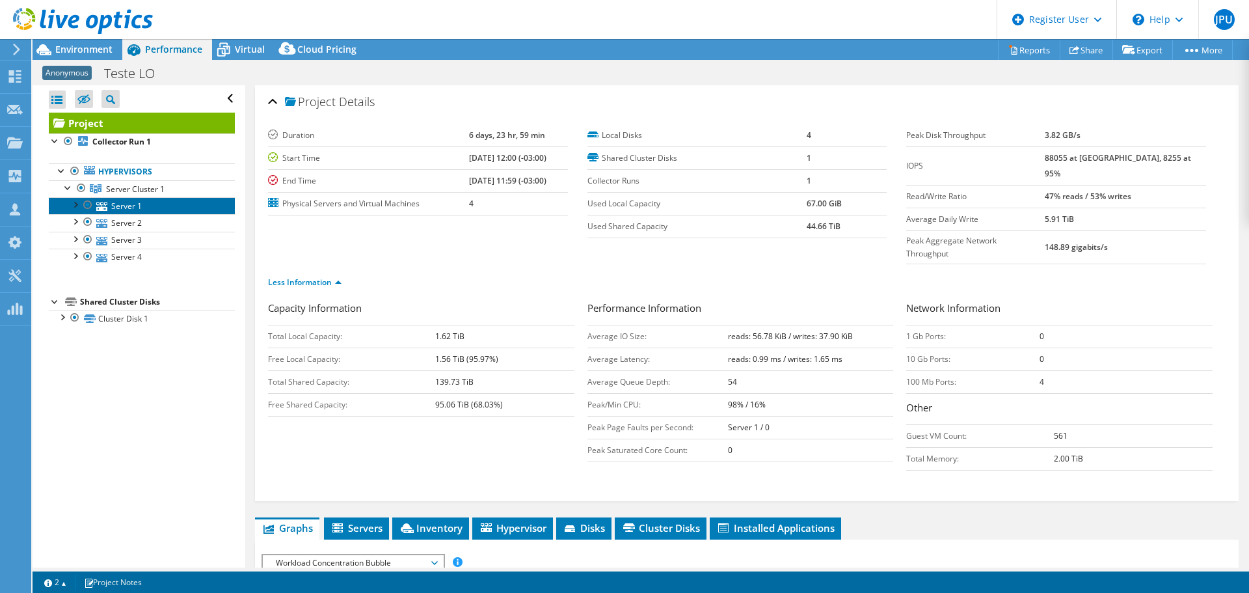
click at [123, 205] on link "Server 1" at bounding box center [142, 205] width 186 height 17
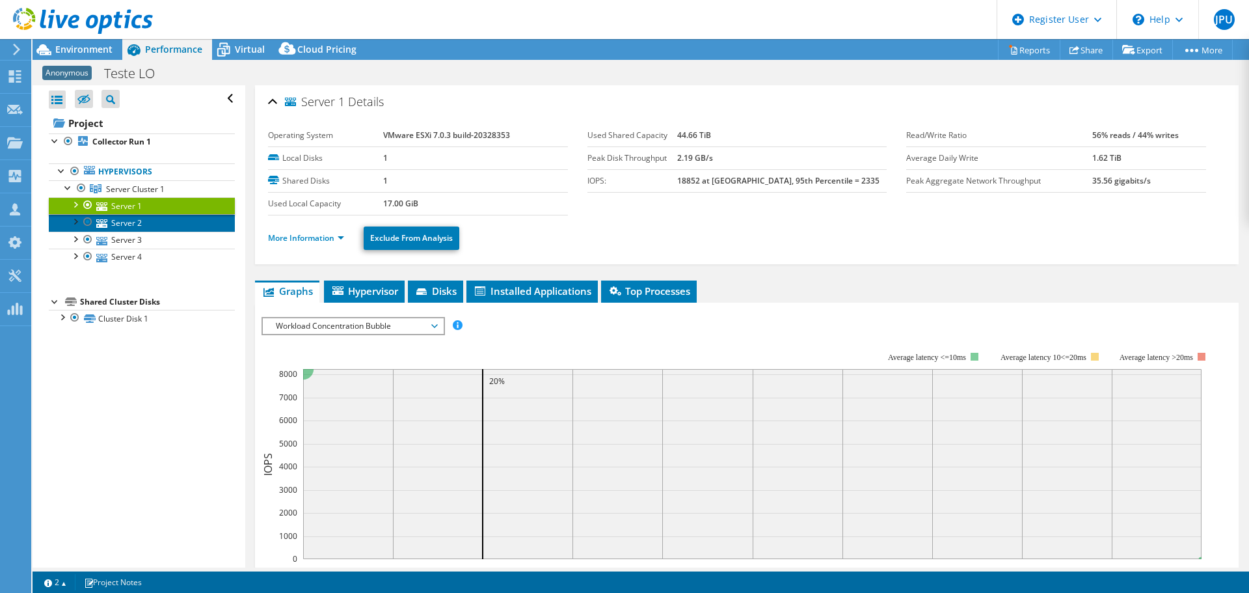
click at [126, 221] on link "Server 2" at bounding box center [142, 222] width 186 height 17
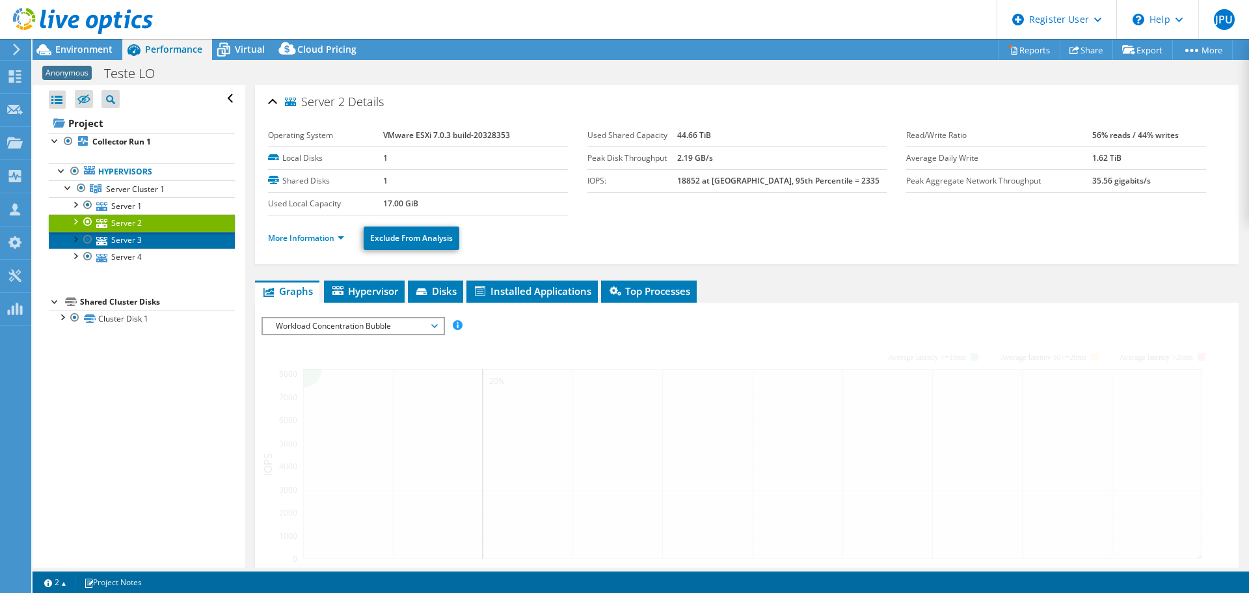
click at [128, 241] on link "Server 3" at bounding box center [142, 240] width 186 height 17
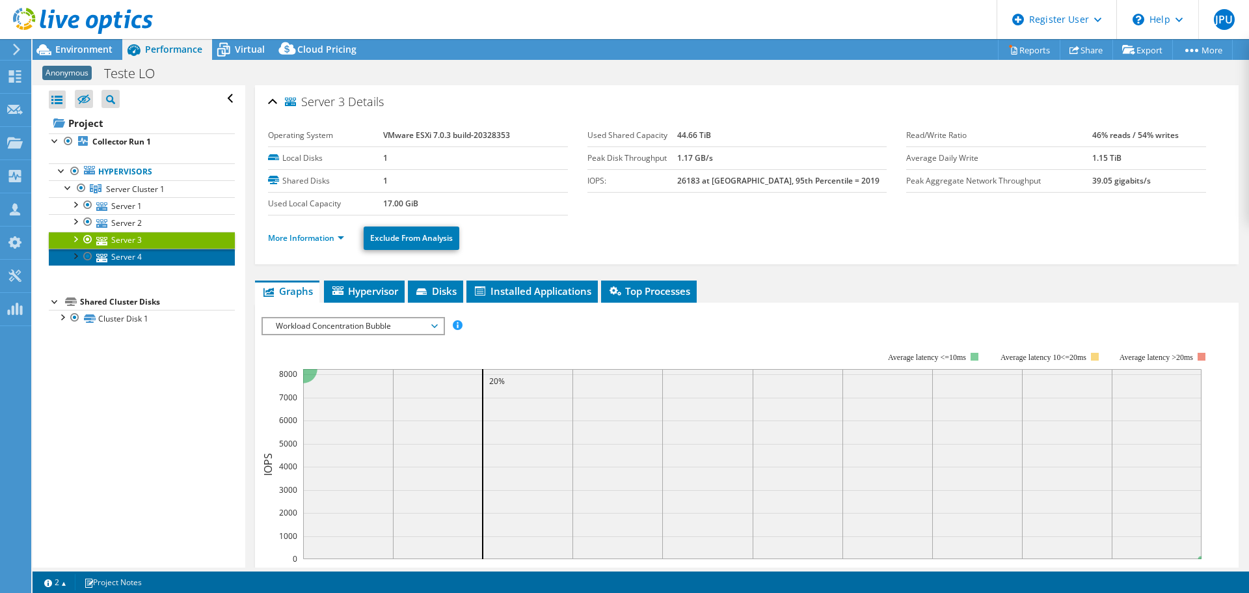
click at [133, 260] on link "Server 4" at bounding box center [142, 257] width 186 height 17
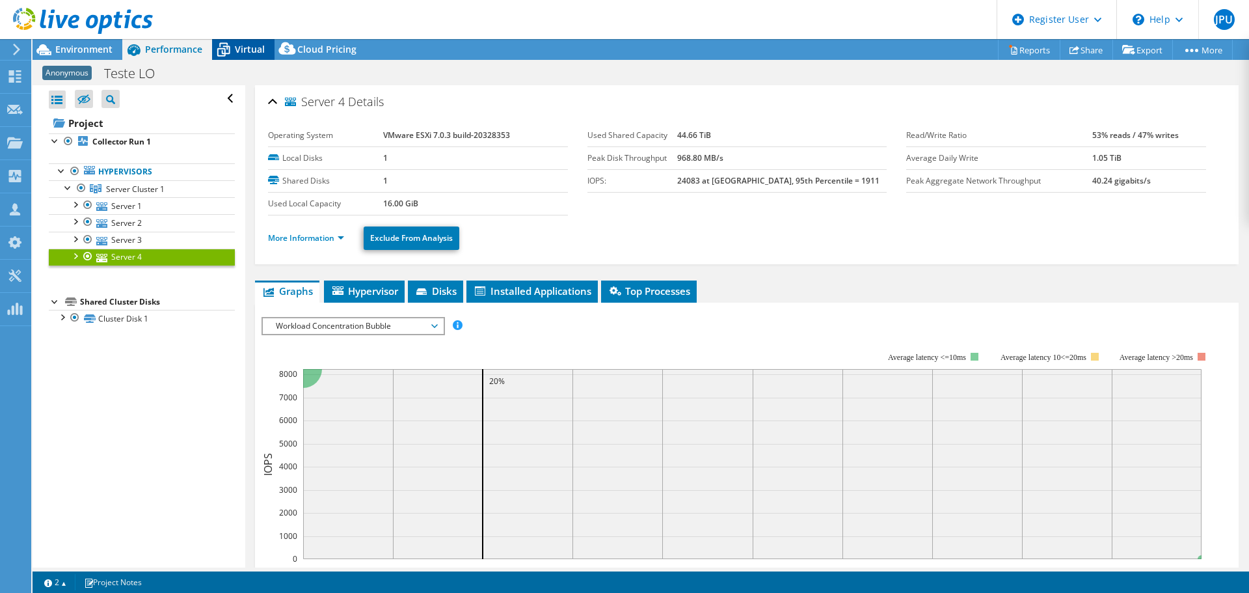
click at [257, 45] on span "Virtual" at bounding box center [250, 49] width 30 height 12
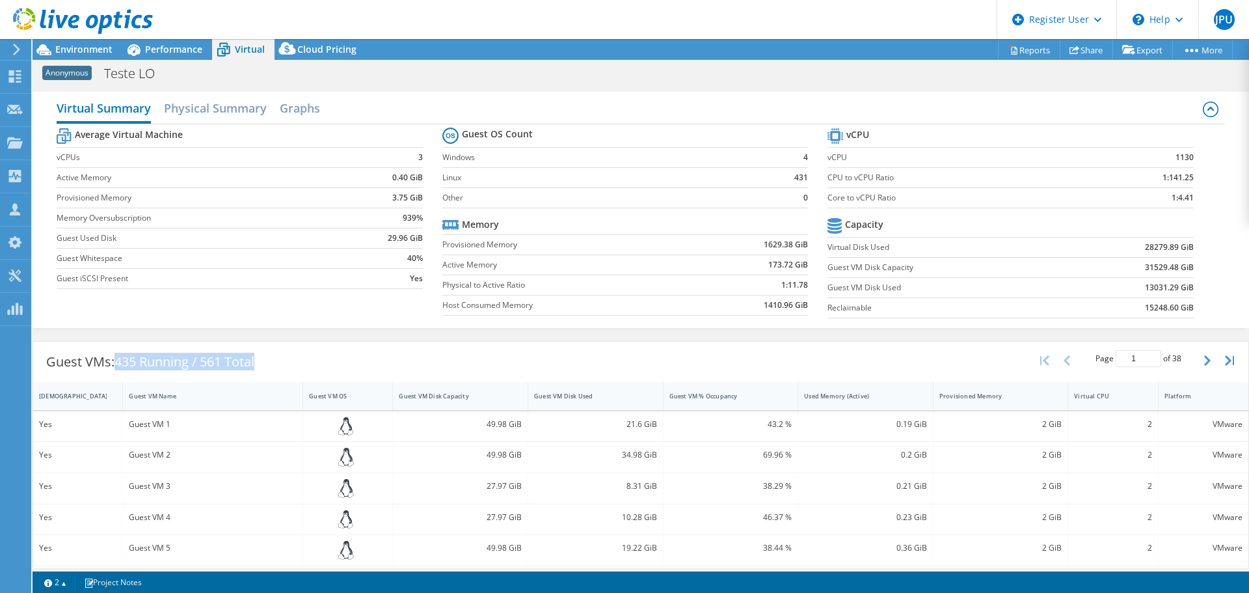
drag, startPoint x: 120, startPoint y: 364, endPoint x: 267, endPoint y: 366, distance: 147.7
click at [267, 366] on div "Guest VMs: 435 Running / 561 Total" at bounding box center [150, 362] width 234 height 40
drag, startPoint x: 62, startPoint y: 154, endPoint x: 422, endPoint y: 155, distance: 360.5
click at [422, 155] on section "Average Virtual Machine vCPUs 3 Active Memory 0.40 GiB Provisioned Memory 3.75 …" at bounding box center [249, 210] width 385 height 170
click at [420, 172] on section "Average Virtual Machine vCPUs 3 Active Memory 0.40 GiB Provisioned Memory 3.75 …" at bounding box center [249, 210] width 385 height 170
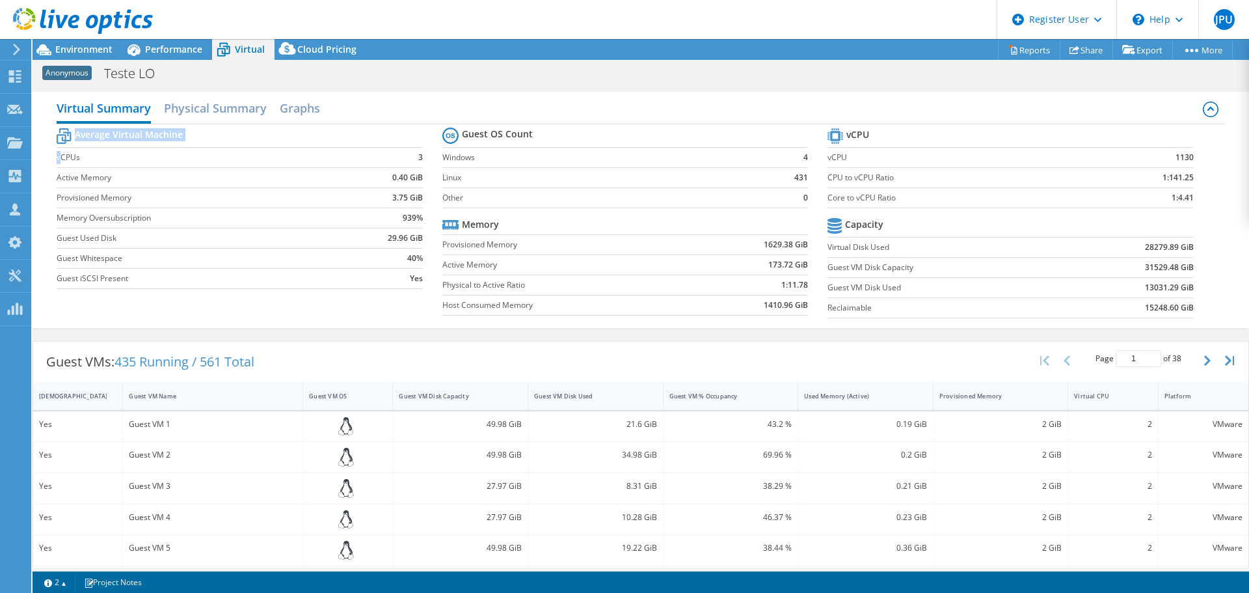
click at [392, 184] on b "0.40 GiB" at bounding box center [407, 177] width 31 height 13
drag, startPoint x: 383, startPoint y: 176, endPoint x: 418, endPoint y: 176, distance: 35.8
click at [418, 176] on td "0.40 GiB" at bounding box center [383, 177] width 80 height 20
click at [407, 195] on b "3.75 GiB" at bounding box center [407, 197] width 31 height 13
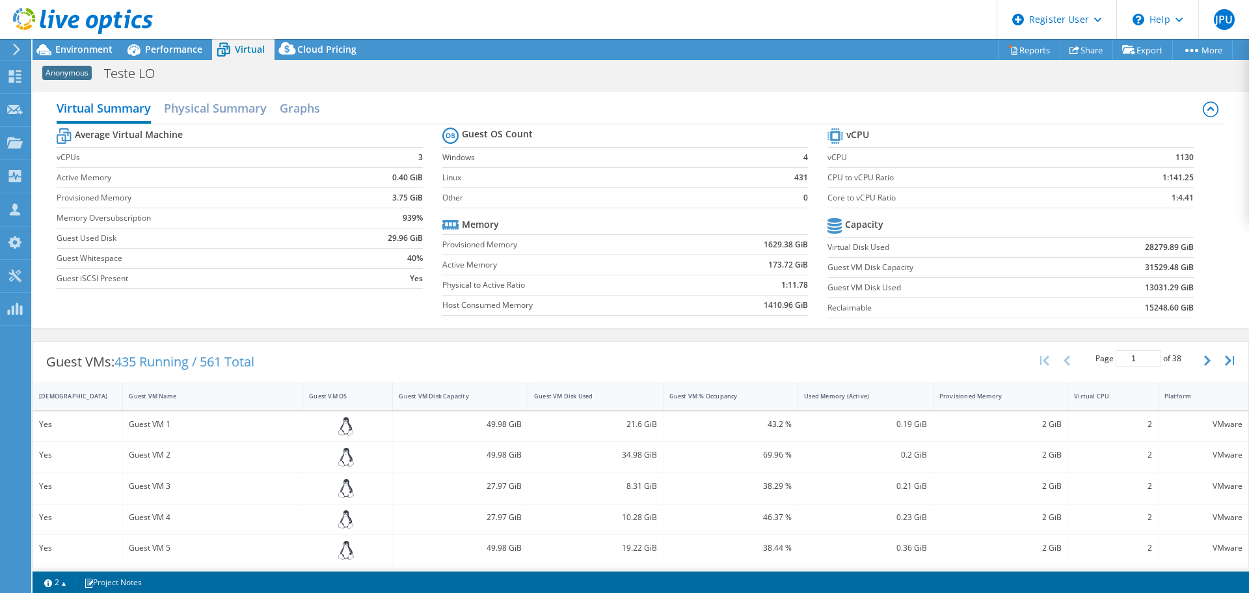
click at [393, 198] on b "3.75 GiB" at bounding box center [407, 197] width 31 height 13
click at [405, 178] on b "0.40 GiB" at bounding box center [407, 177] width 31 height 13
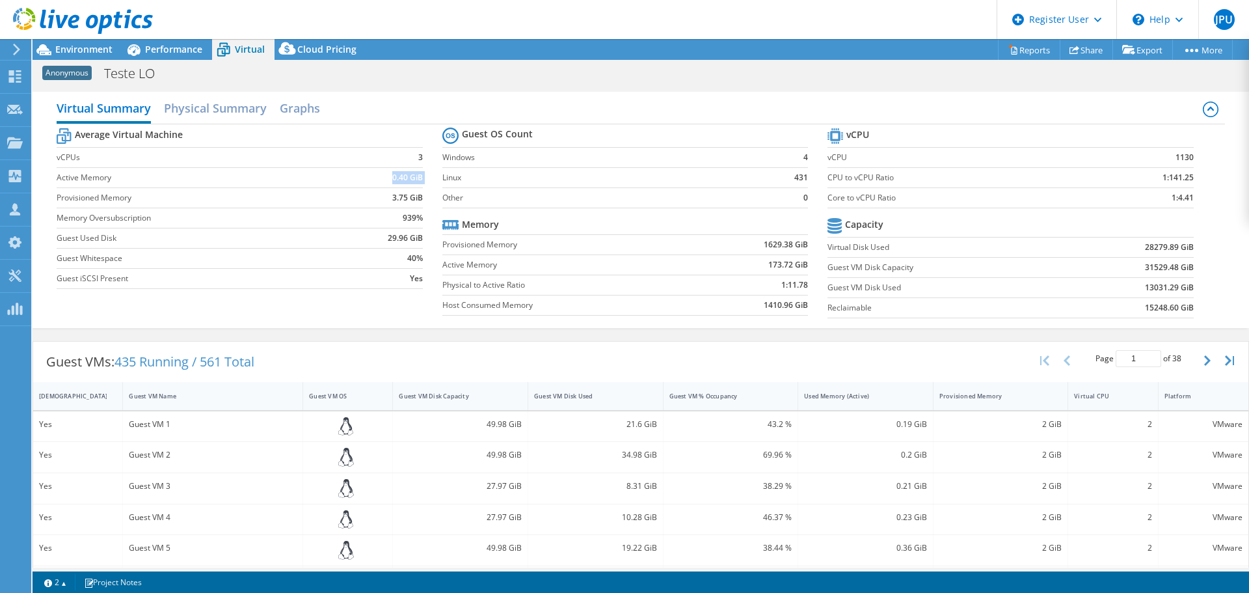
click at [405, 178] on b "0.40 GiB" at bounding box center [407, 177] width 31 height 13
click at [89, 45] on span "Environment" at bounding box center [83, 49] width 57 height 12
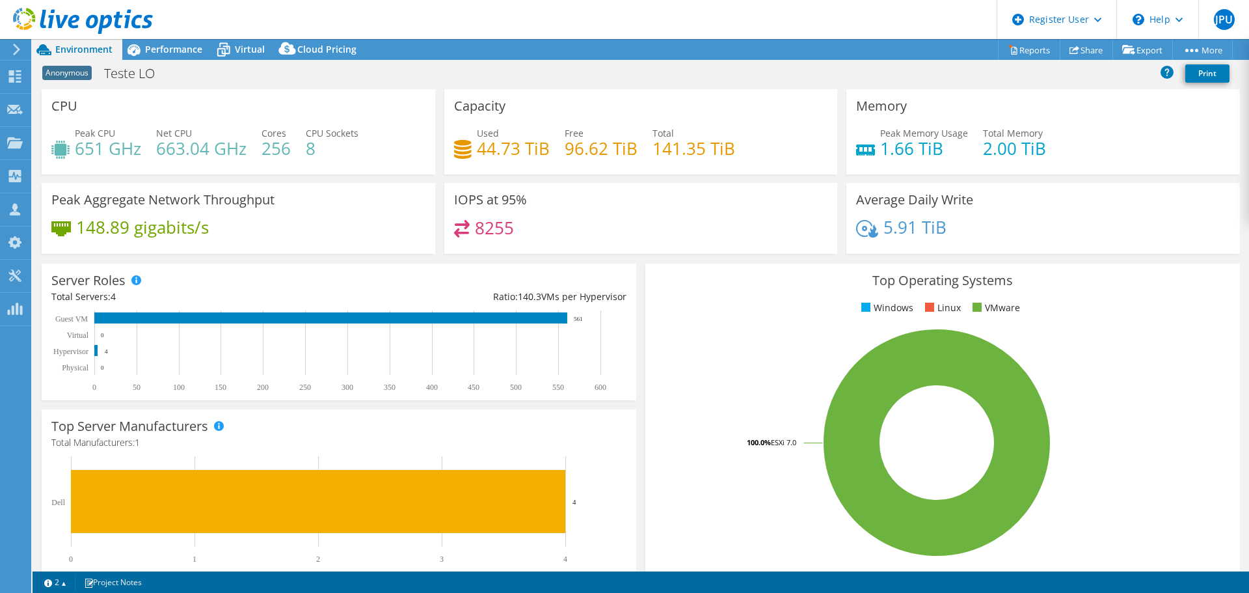
click at [510, 152] on h4 "44.73 TiB" at bounding box center [513, 148] width 73 height 14
click at [245, 53] on span "Virtual" at bounding box center [250, 49] width 30 height 12
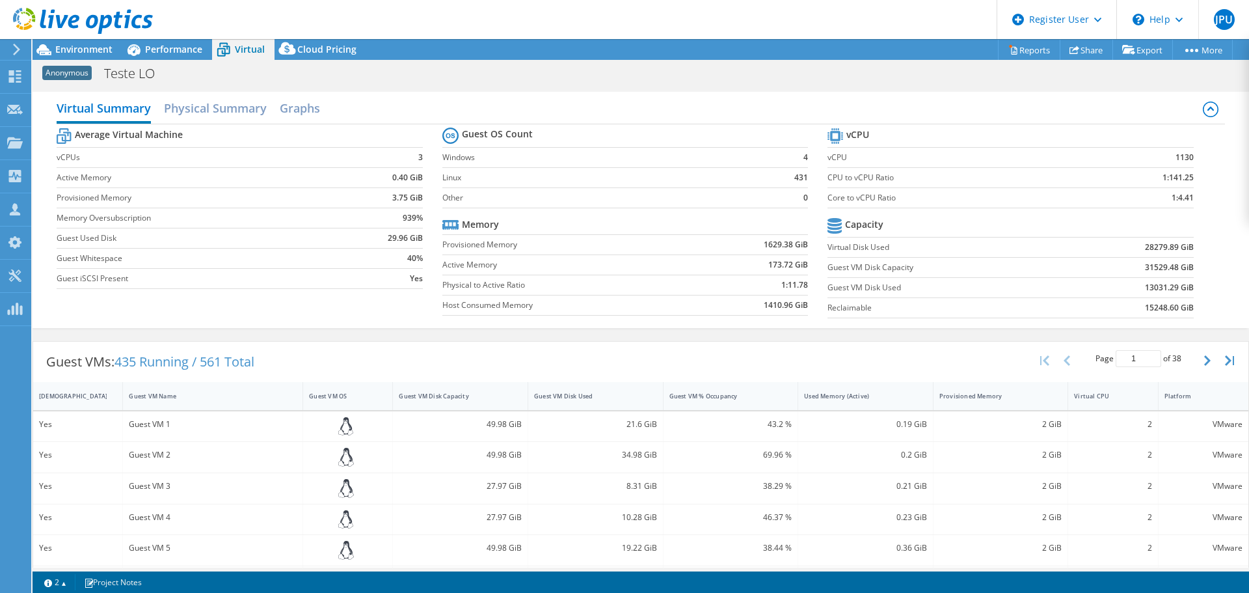
click at [1145, 251] on b "28279.89 GiB" at bounding box center [1169, 247] width 49 height 13
click at [168, 41] on div "Performance" at bounding box center [167, 49] width 90 height 21
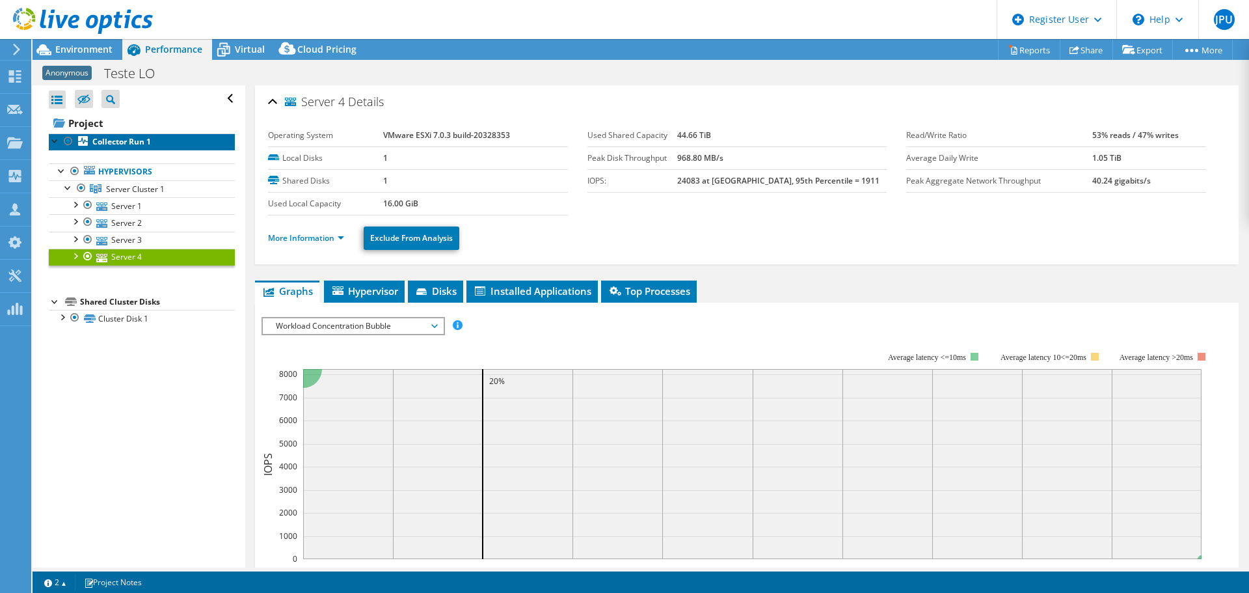
click at [145, 145] on b "Collector Run 1" at bounding box center [121, 141] width 59 height 11
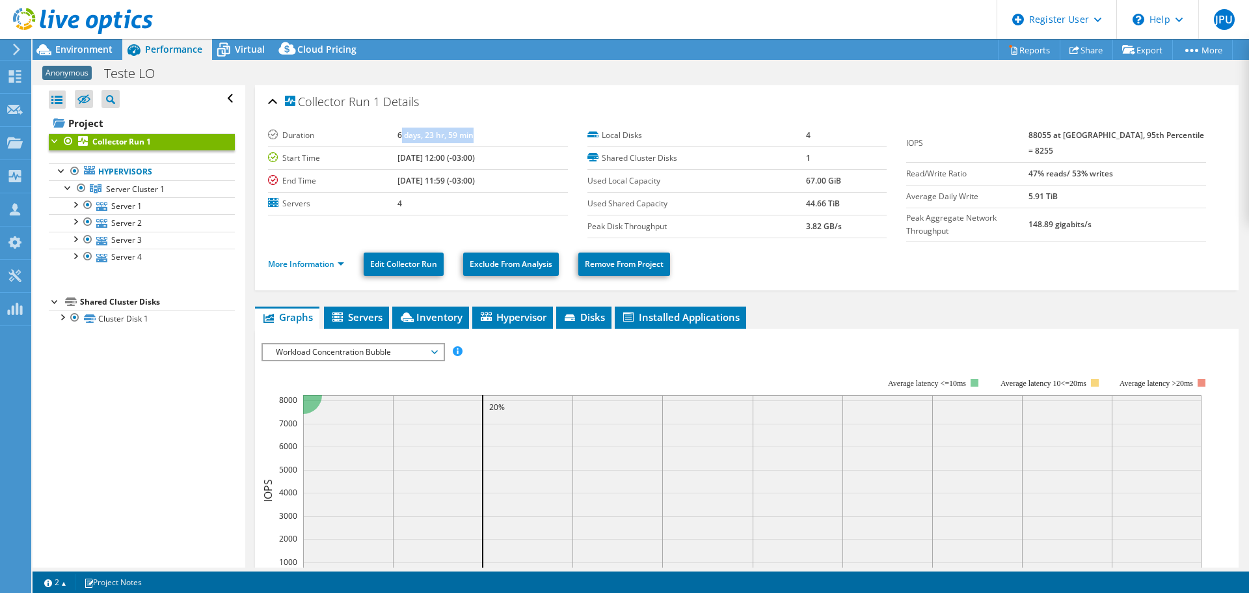
drag, startPoint x: 383, startPoint y: 132, endPoint x: 475, endPoint y: 140, distance: 92.1
click at [475, 140] on td "6 days, 23 hr, 59 min" at bounding box center [483, 135] width 170 height 23
click at [374, 139] on label "Duration" at bounding box center [332, 135] width 129 height 13
click at [87, 44] on span "Environment" at bounding box center [83, 49] width 57 height 12
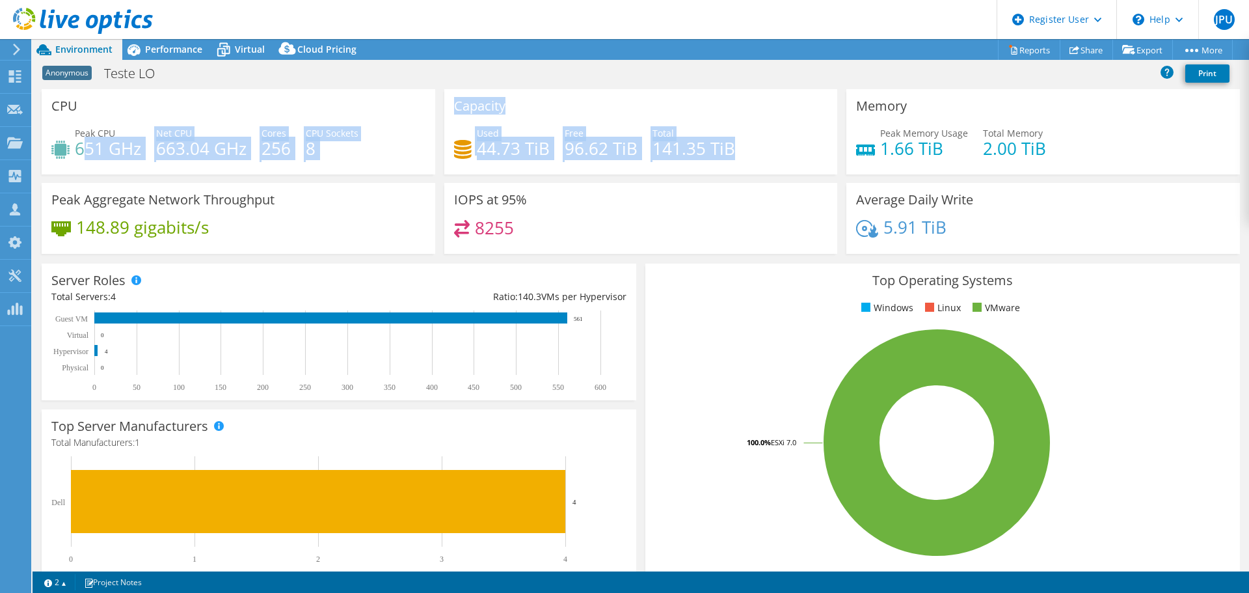
drag, startPoint x: 83, startPoint y: 149, endPoint x: 674, endPoint y: 167, distance: 591.2
click at [674, 167] on div "CPU Peak CPU 651 GHz Net CPU 663.04 GHz Cores 256 CPU Sockets 8 Capacity Used 4…" at bounding box center [641, 175] width 1208 height 173
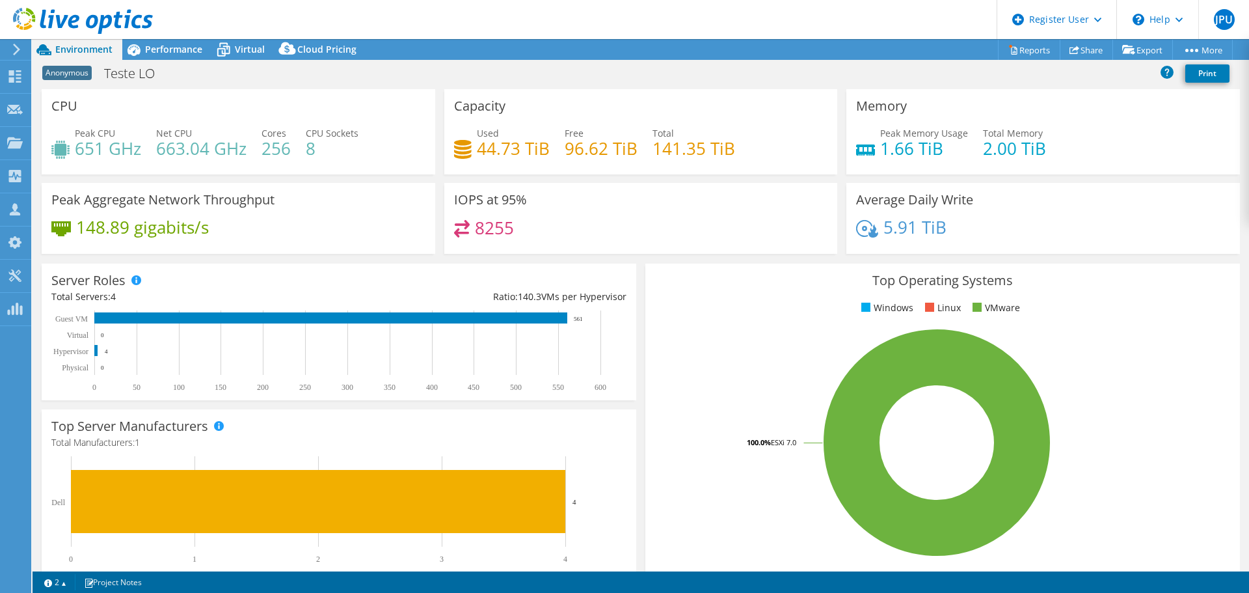
click at [701, 191] on div "IOPS at 95% 8255" at bounding box center [641, 218] width 394 height 71
click at [20, 71] on use at bounding box center [15, 76] width 12 height 12
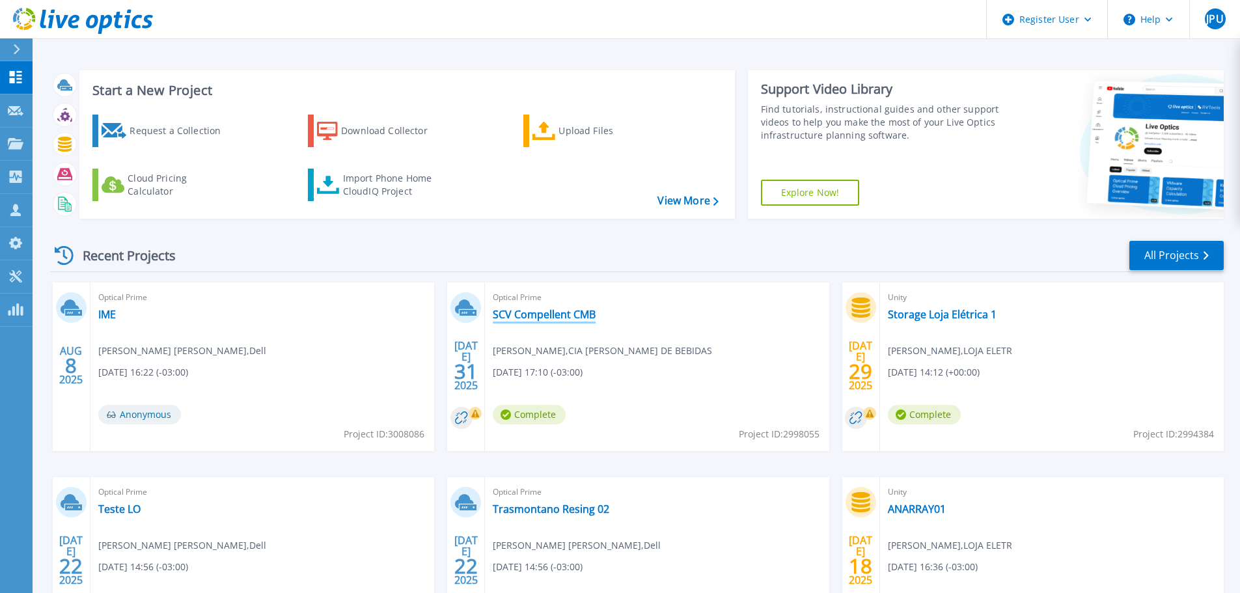
click at [537, 316] on link "SCV Compellent CMB" at bounding box center [544, 314] width 103 height 13
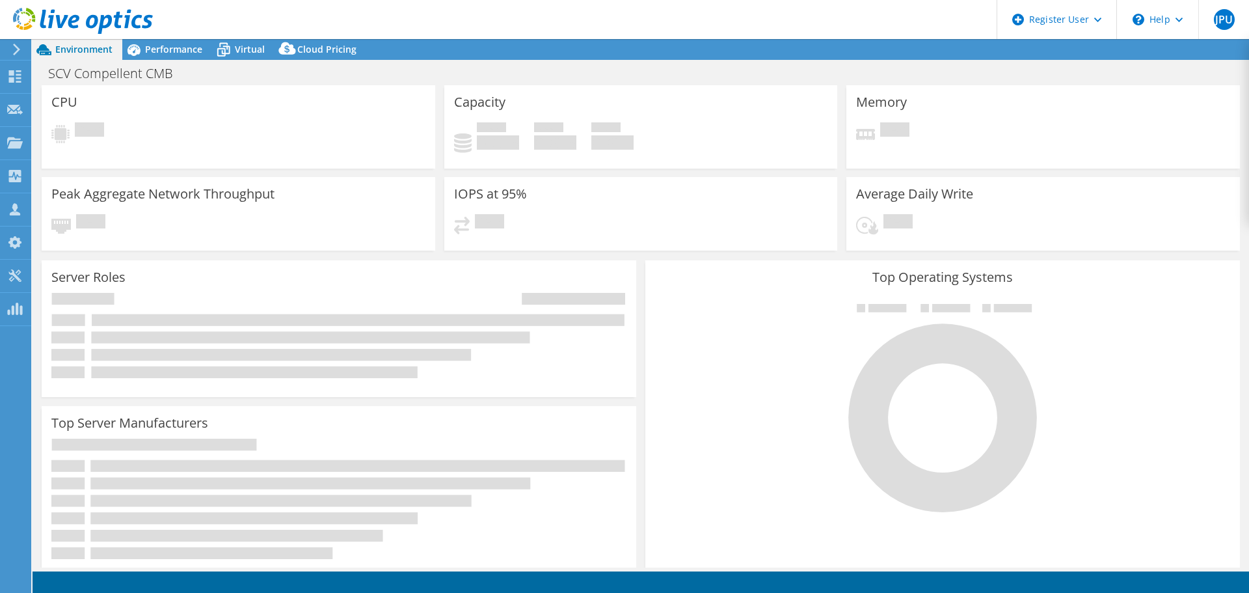
select select "USD"
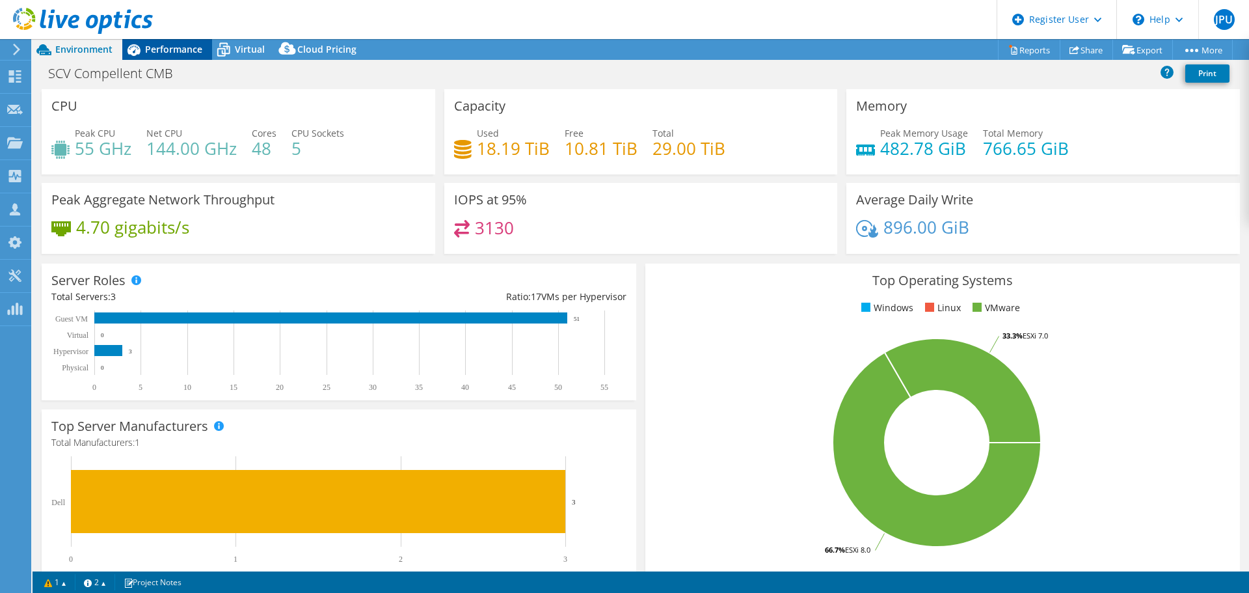
click at [174, 51] on span "Performance" at bounding box center [173, 49] width 57 height 12
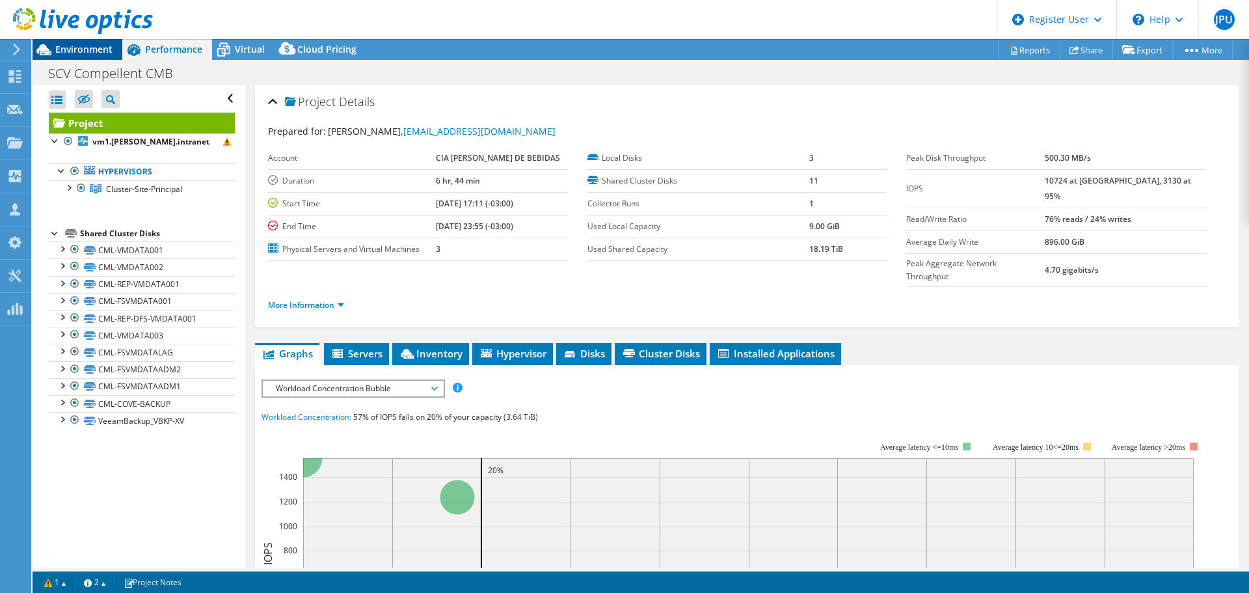
click at [79, 52] on span "Environment" at bounding box center [83, 49] width 57 height 12
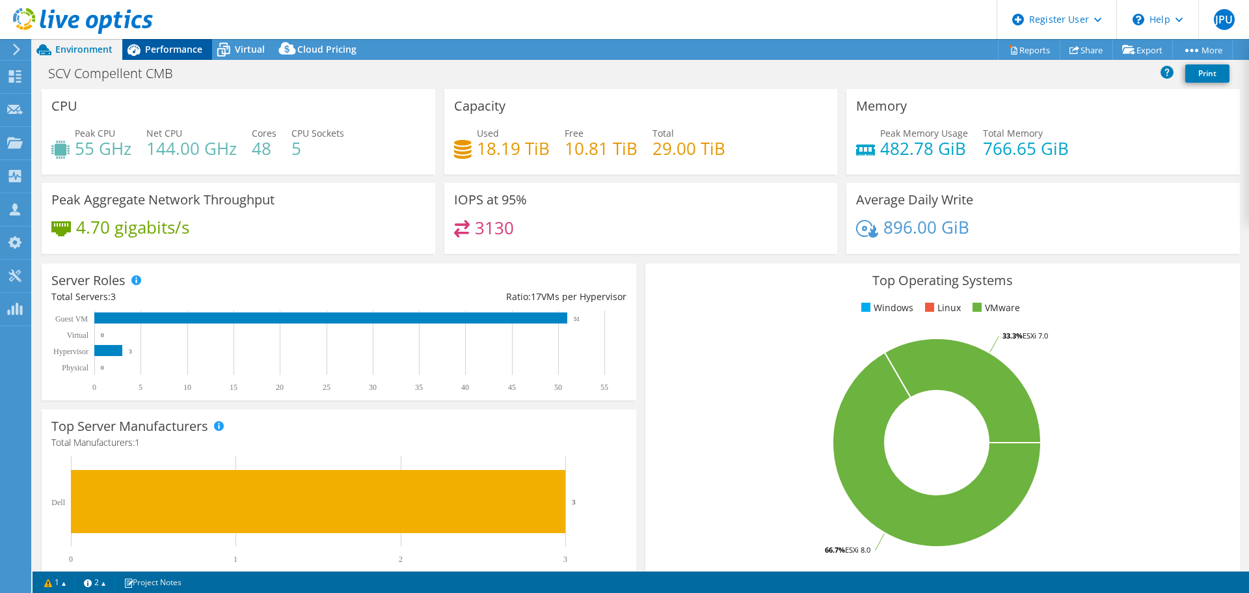
click at [157, 51] on span "Performance" at bounding box center [173, 49] width 57 height 12
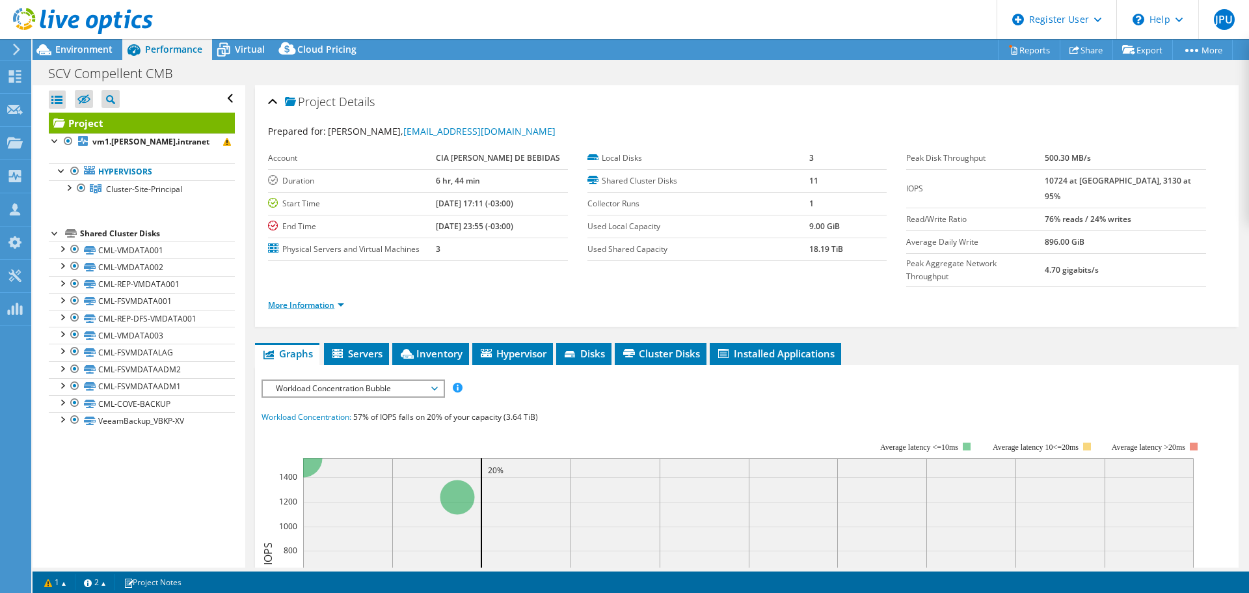
click at [321, 299] on link "More Information" at bounding box center [306, 304] width 76 height 11
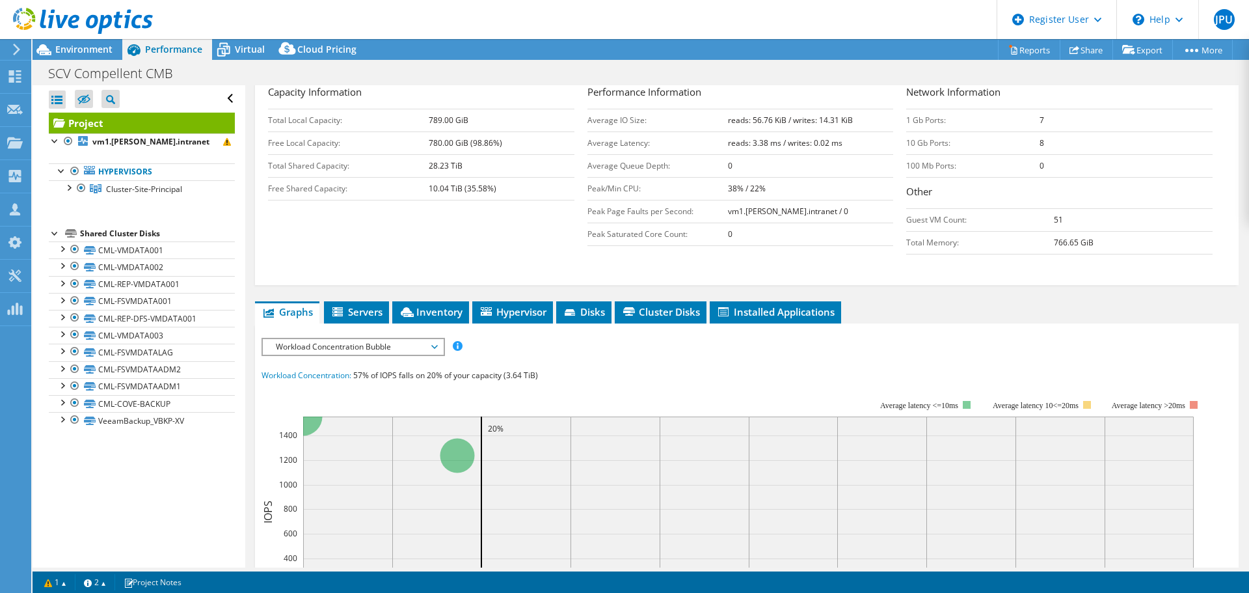
scroll to position [260, 0]
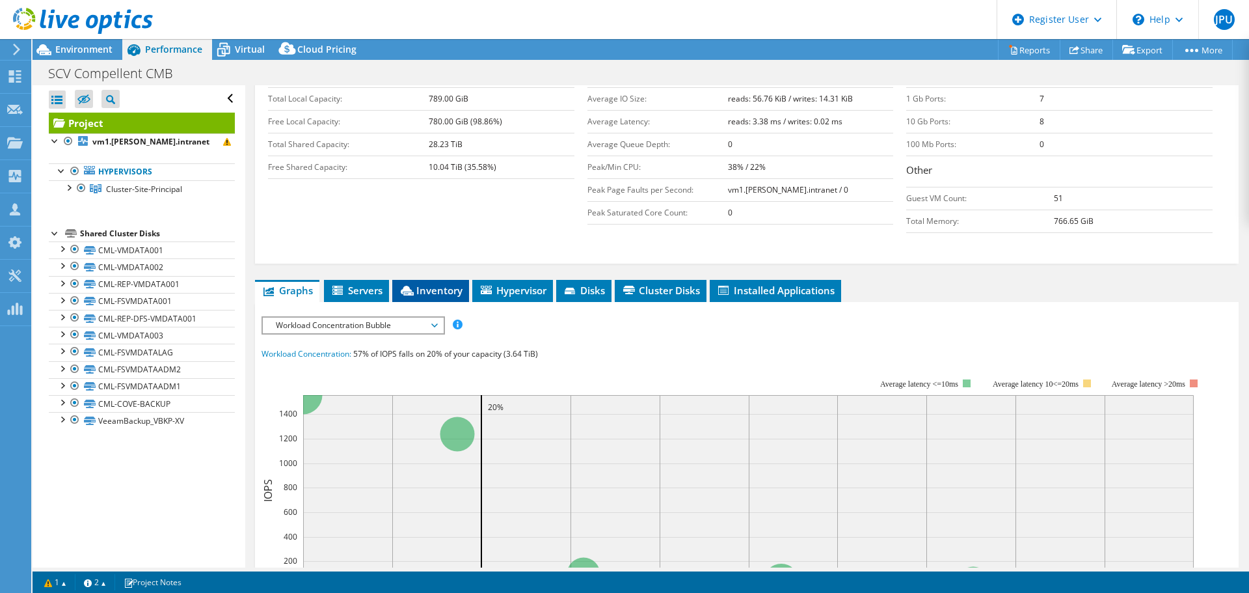
click at [431, 284] on span "Inventory" at bounding box center [431, 290] width 64 height 13
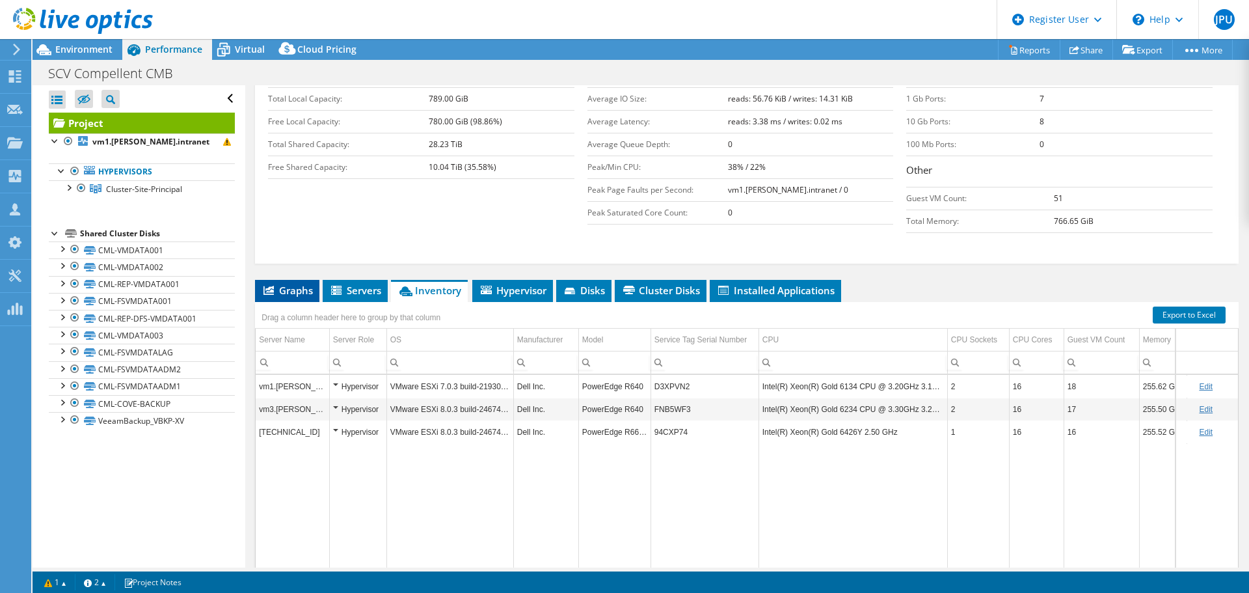
click at [294, 284] on span "Graphs" at bounding box center [287, 290] width 51 height 13
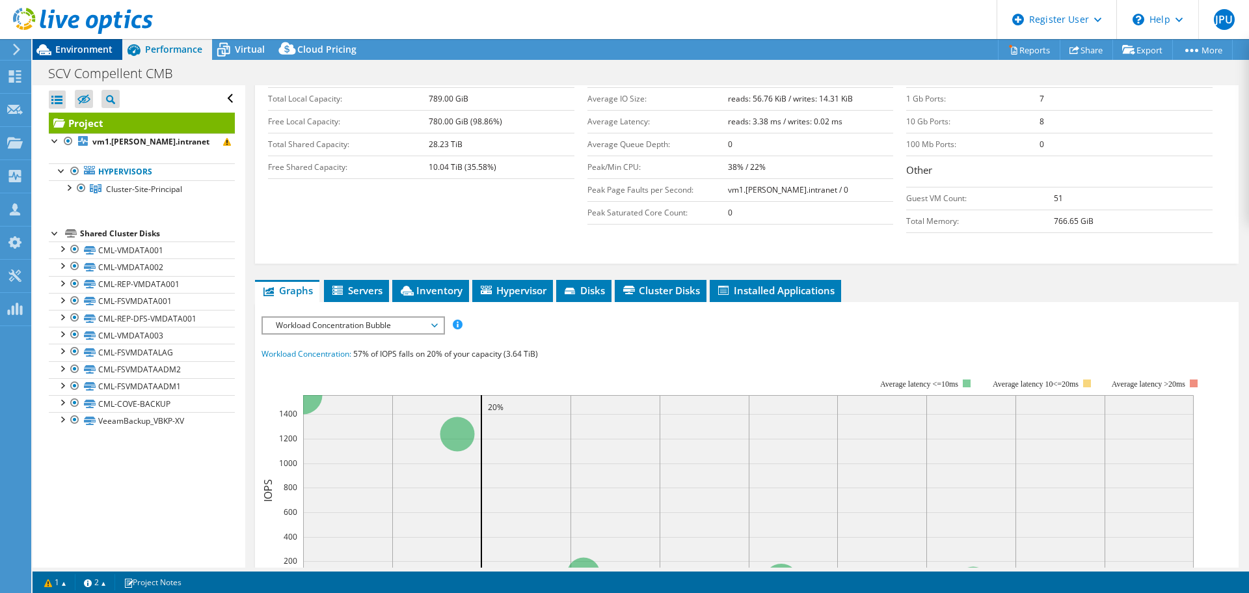
click at [72, 52] on span "Environment" at bounding box center [83, 49] width 57 height 12
